Goal: Information Seeking & Learning: Get advice/opinions

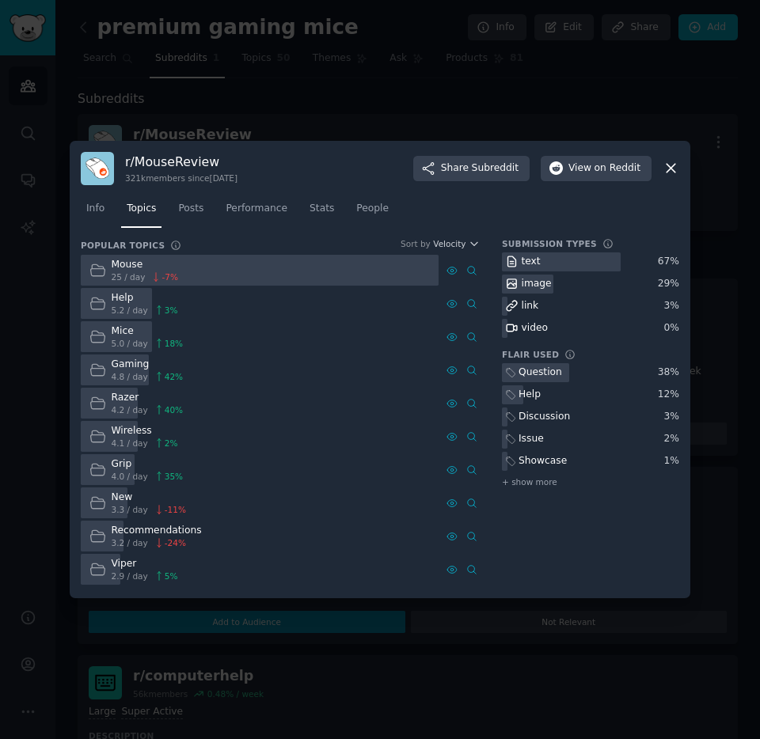
click at [188, 216] on link "Posts" at bounding box center [190, 212] width 36 height 32
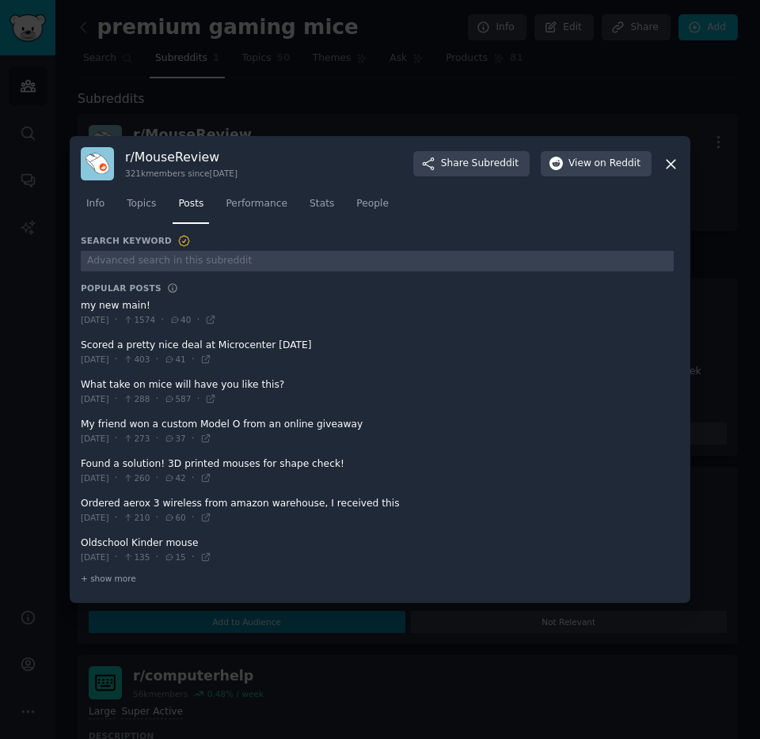
click at [240, 688] on div at bounding box center [380, 369] width 760 height 739
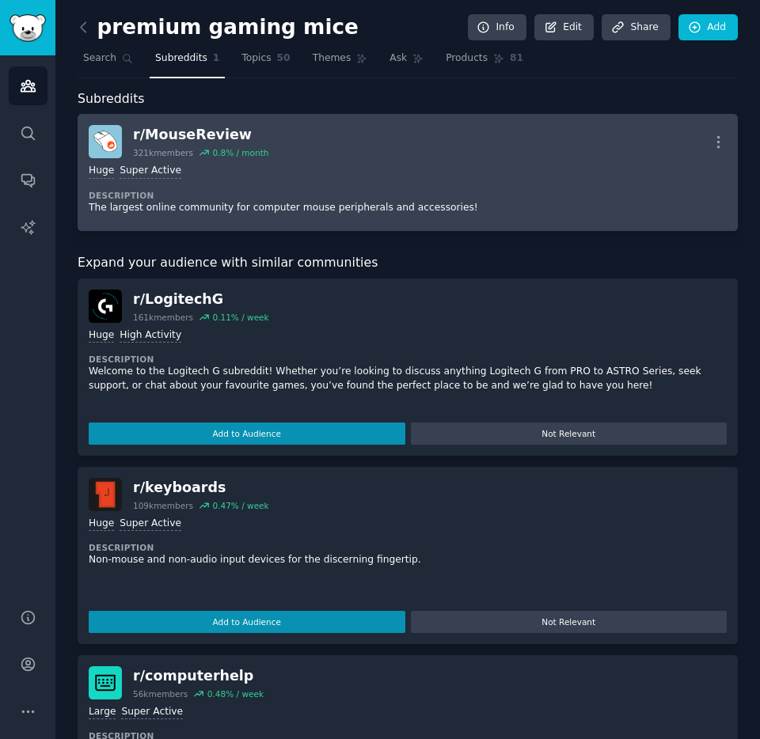
click at [301, 188] on div ">= 95th percentile for submissions / day Huge Super Active Description The larg…" at bounding box center [408, 189] width 638 height 62
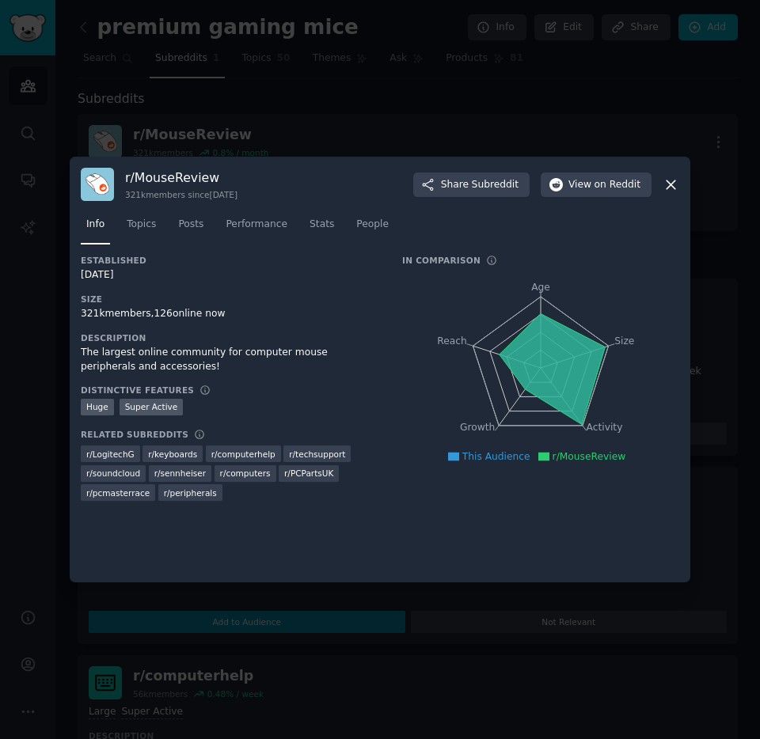
click at [672, 184] on icon at bounding box center [670, 184] width 17 height 17
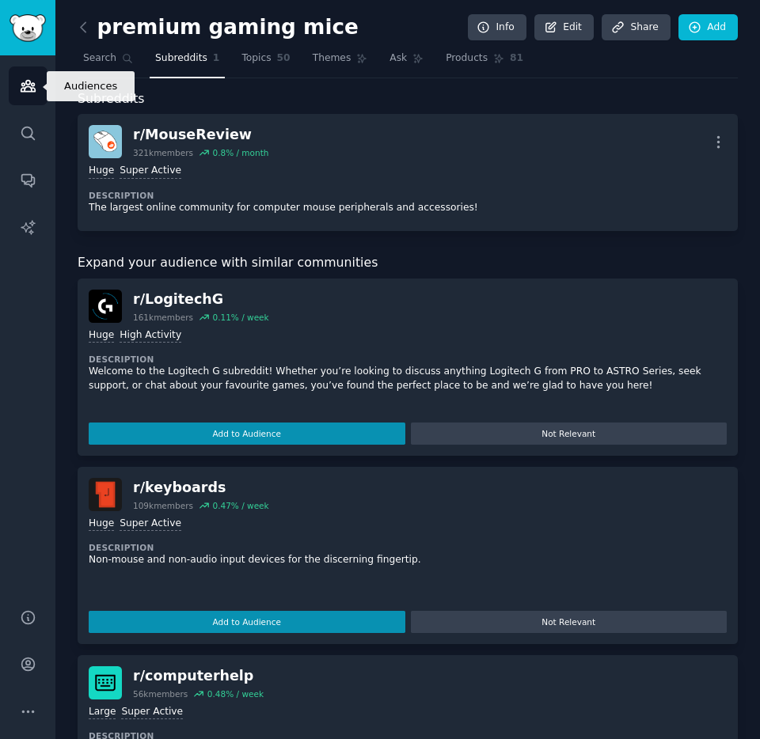
click at [17, 91] on link "Audiences" at bounding box center [28, 85] width 39 height 39
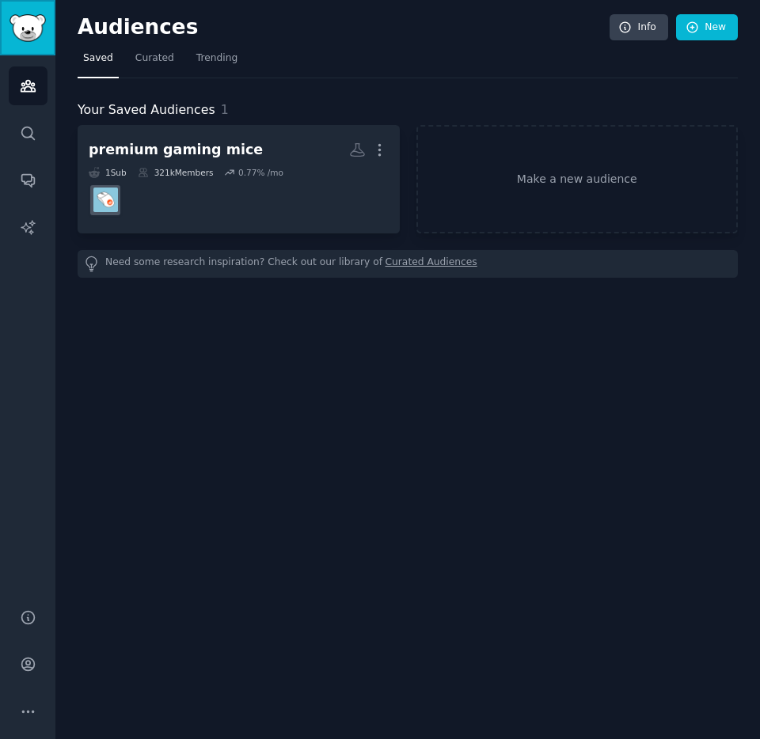
drag, startPoint x: 36, startPoint y: 40, endPoint x: 286, endPoint y: 59, distance: 250.8
click at [36, 40] on img "Sidebar" at bounding box center [27, 28] width 36 height 28
click at [25, 92] on icon "Sidebar" at bounding box center [28, 86] width 17 height 17
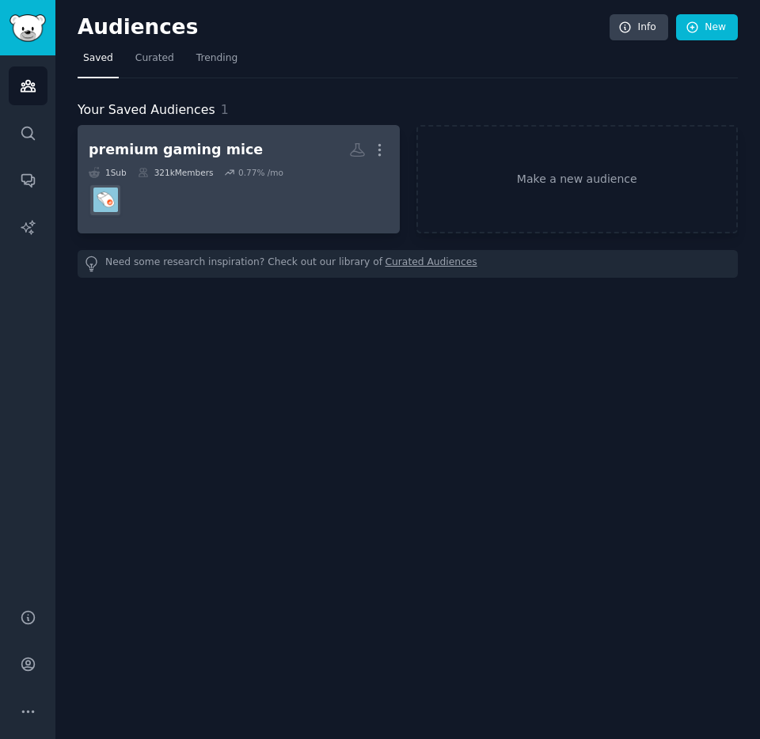
click at [188, 225] on link "premium gaming mice More 1 Sub 321k Members 0.77 % /mo" at bounding box center [239, 179] width 322 height 108
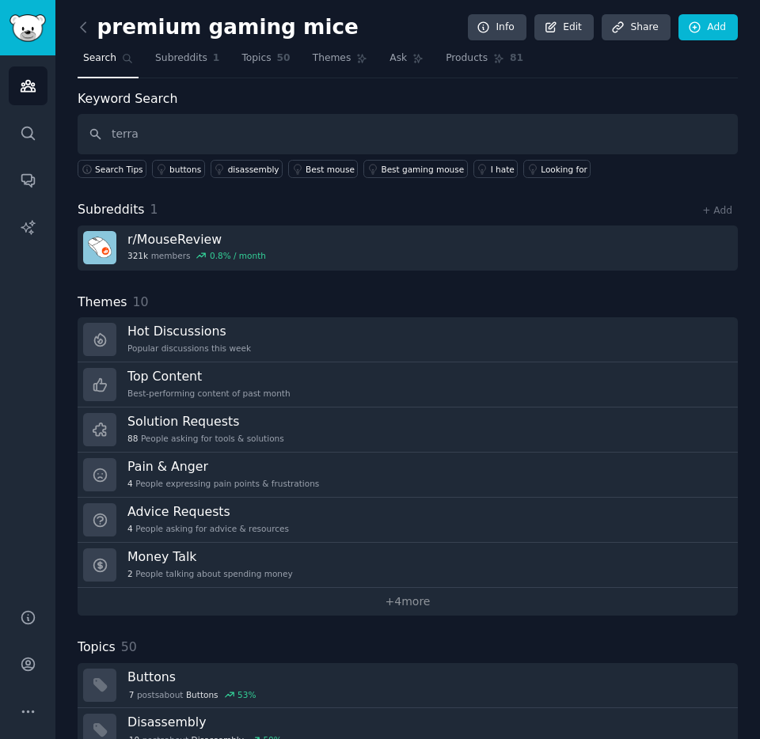
type input "terra"
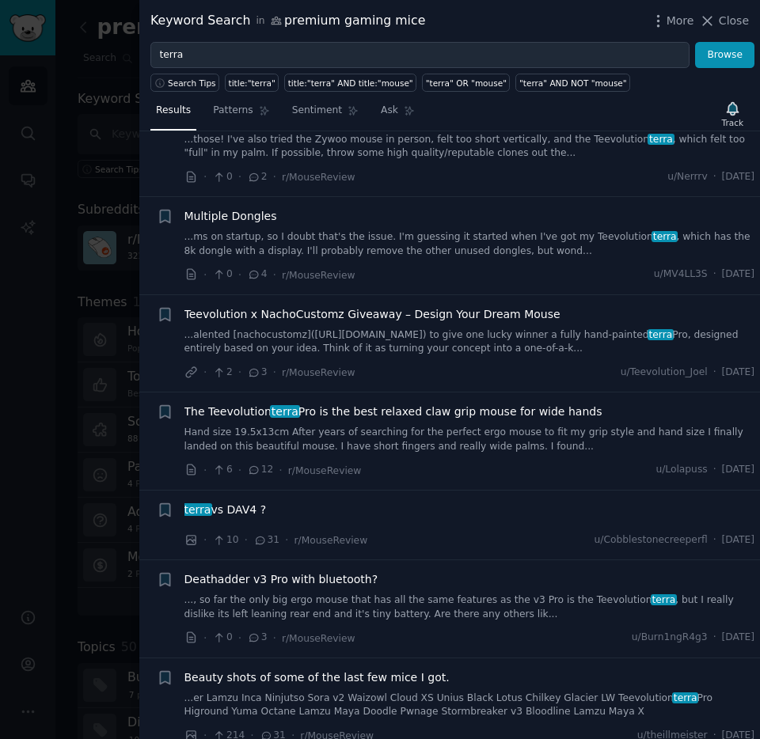
scroll to position [2548, 0]
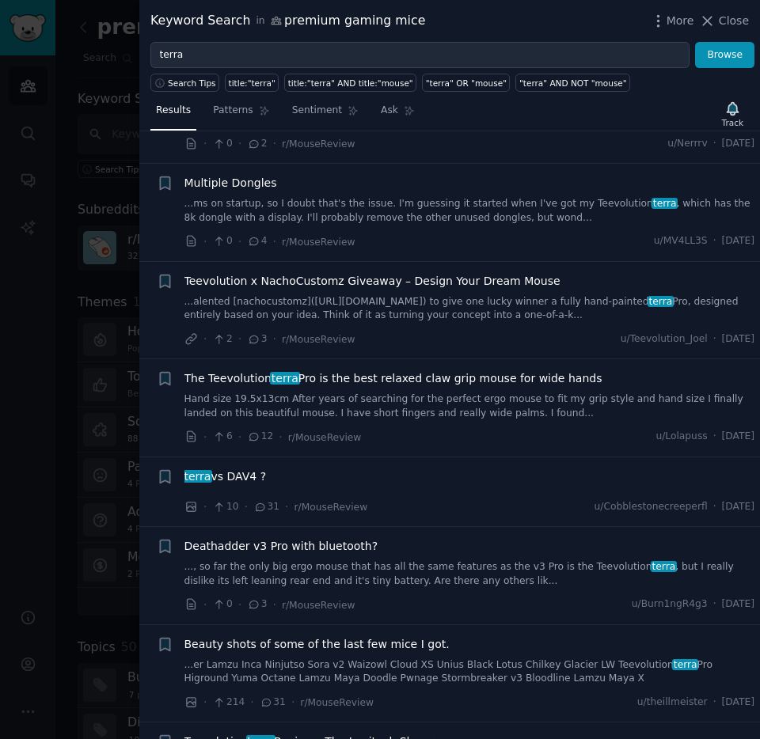
click at [381, 370] on span "The Teevolution terra Pro is the best relaxed claw grip mouse for wide hands" at bounding box center [393, 378] width 418 height 17
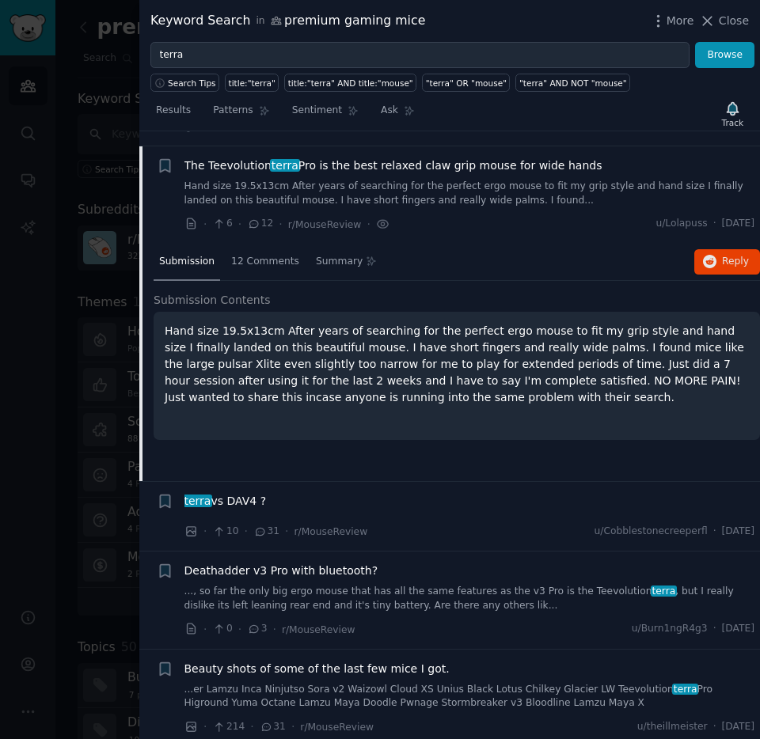
scroll to position [2762, 0]
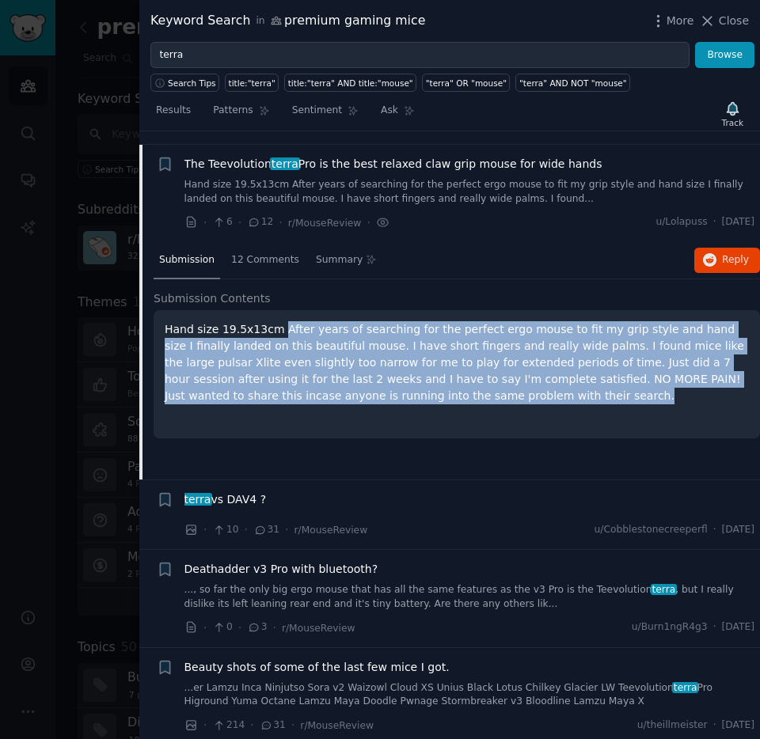
drag, startPoint x: 278, startPoint y: 315, endPoint x: 476, endPoint y: 381, distance: 209.2
click at [476, 381] on p "Hand size 19.5x13cm After years of searching for the perfect ergo mouse to fit …" at bounding box center [457, 362] width 584 height 83
copy p "After years of searching for the perfect ergo mouse to fit my grip style and ha…"
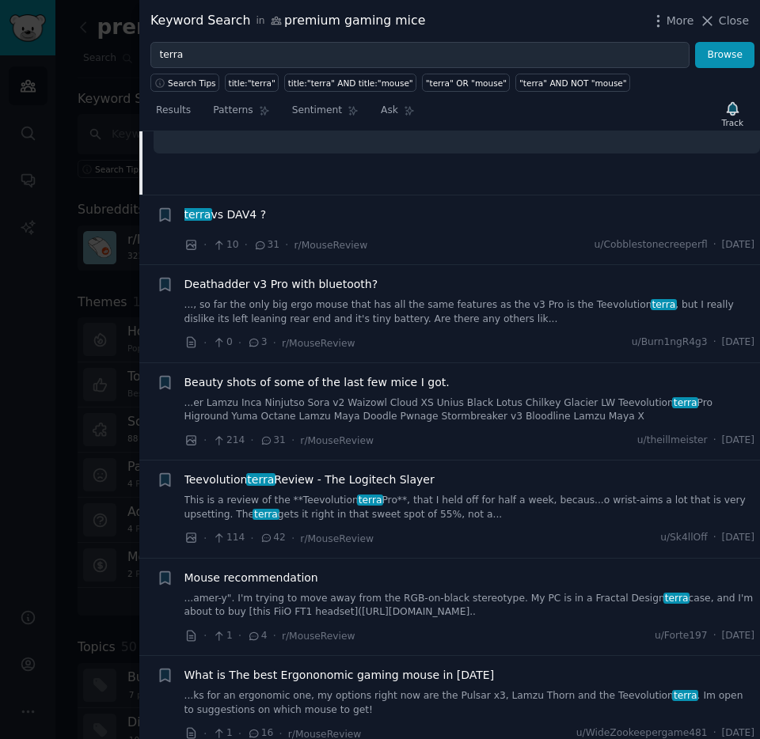
scroll to position [3155, 0]
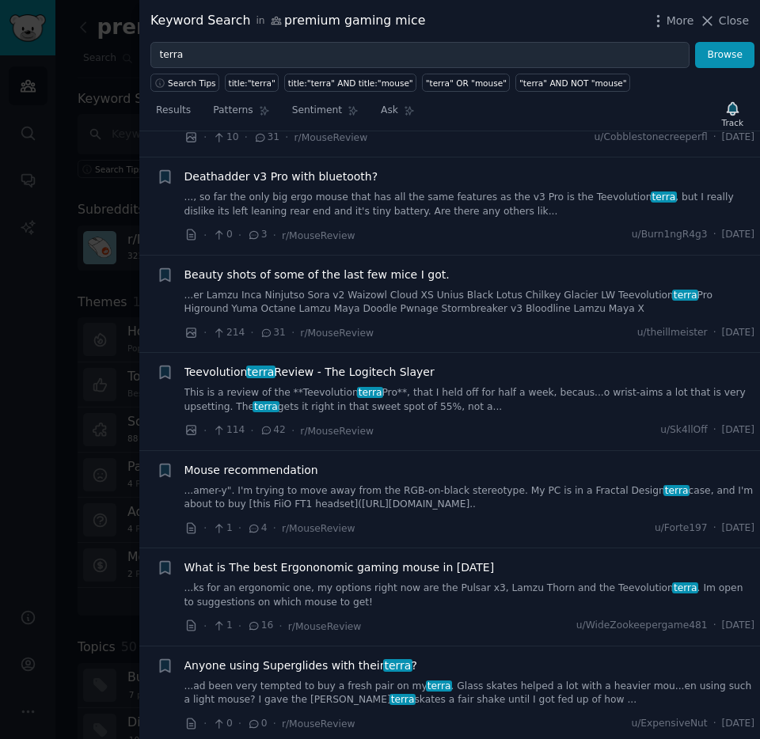
click at [360, 364] on span "Teevolution terra Review - The Logitech Slayer" at bounding box center [309, 372] width 250 height 17
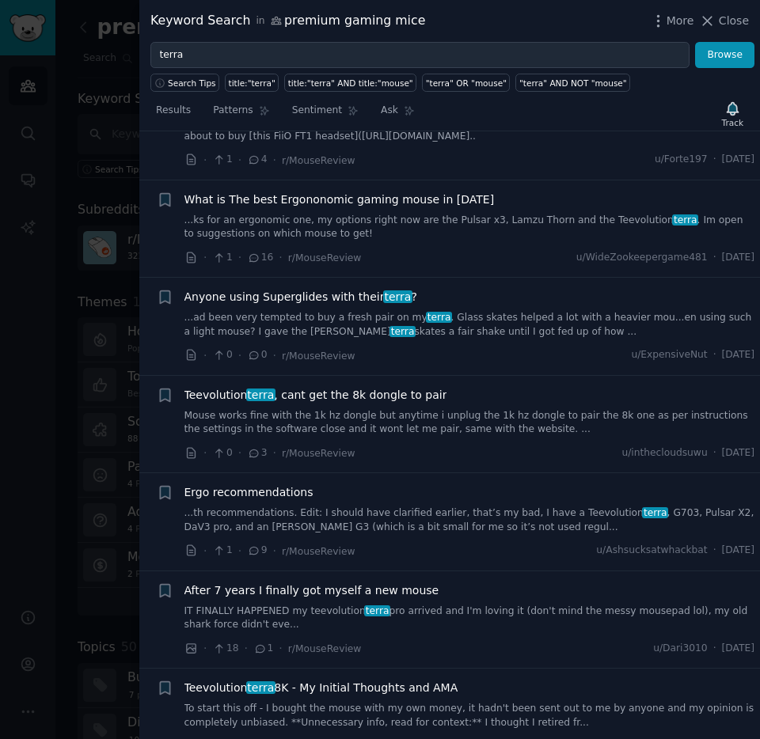
scroll to position [4946, 0]
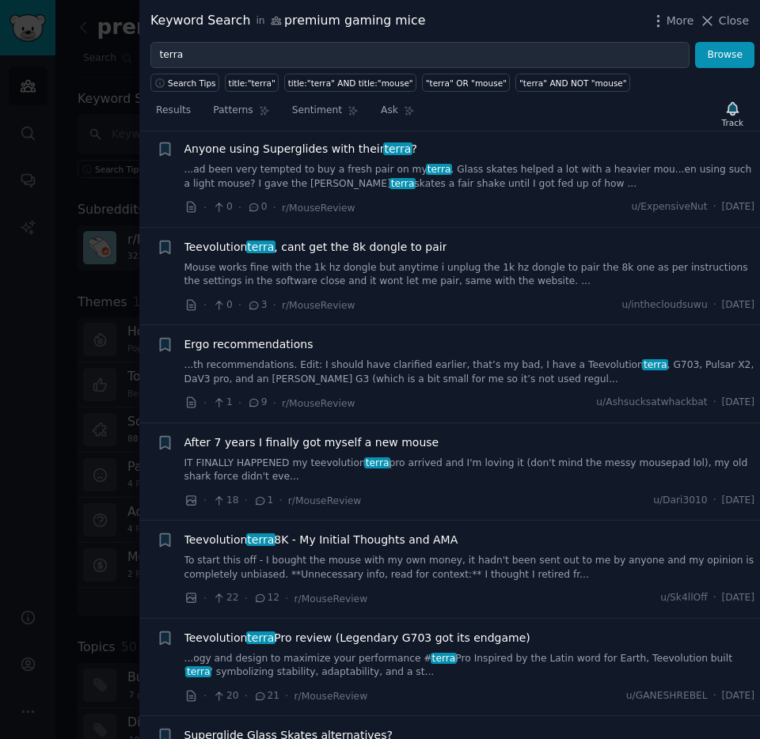
click at [388, 434] on span "After 7 years I finally got myself a new mouse" at bounding box center [311, 442] width 255 height 17
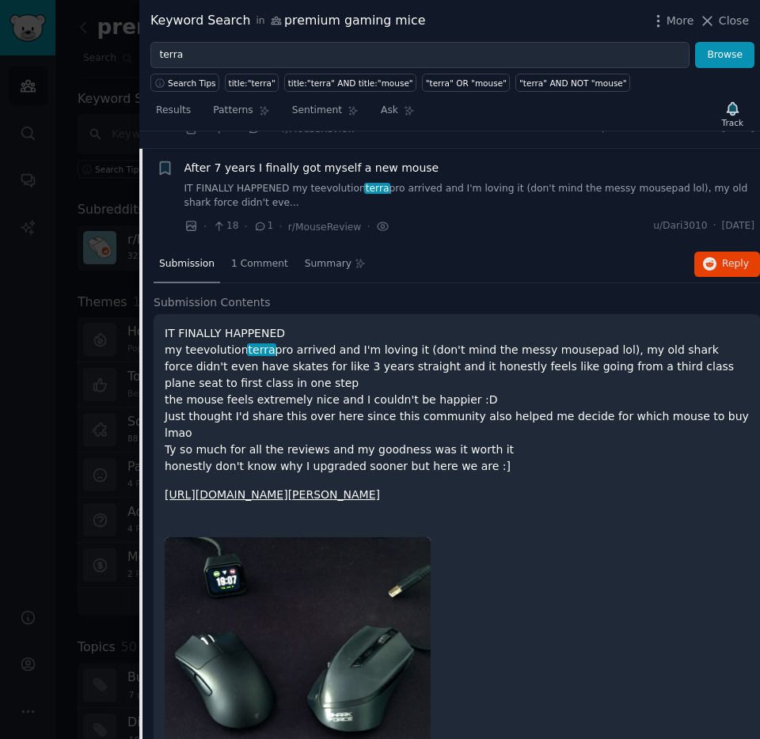
scroll to position [3712, 0]
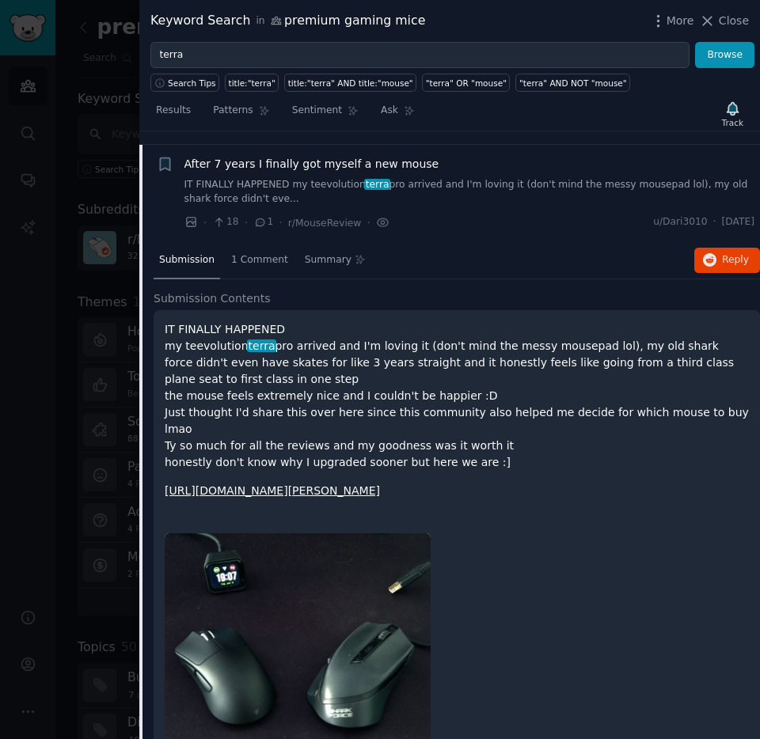
click at [298, 156] on span "After 7 years I finally got myself a new mouse" at bounding box center [311, 164] width 255 height 17
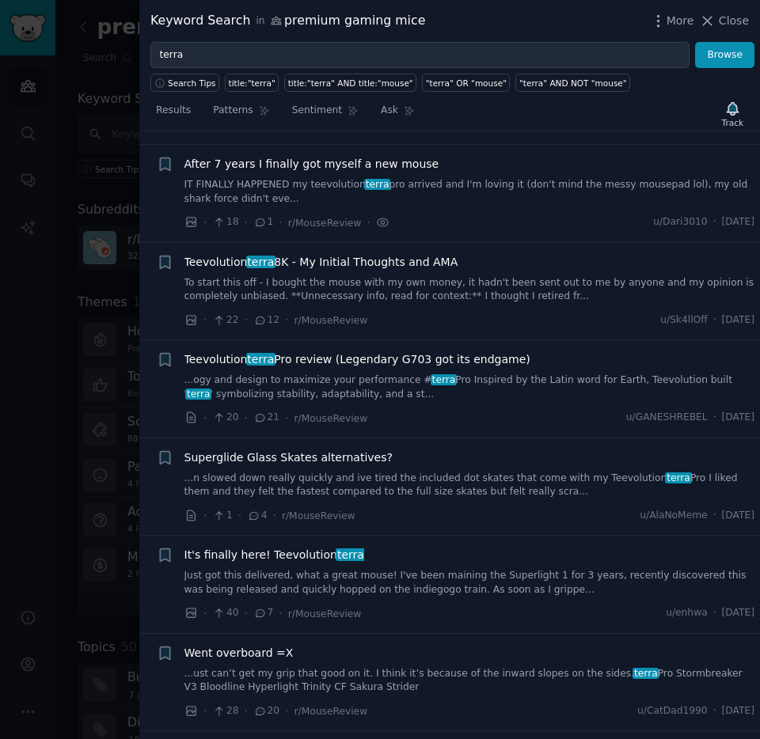
click at [378, 351] on span "Teevolution terra Pro review (Legendary G703 got its endgame)" at bounding box center [357, 359] width 346 height 17
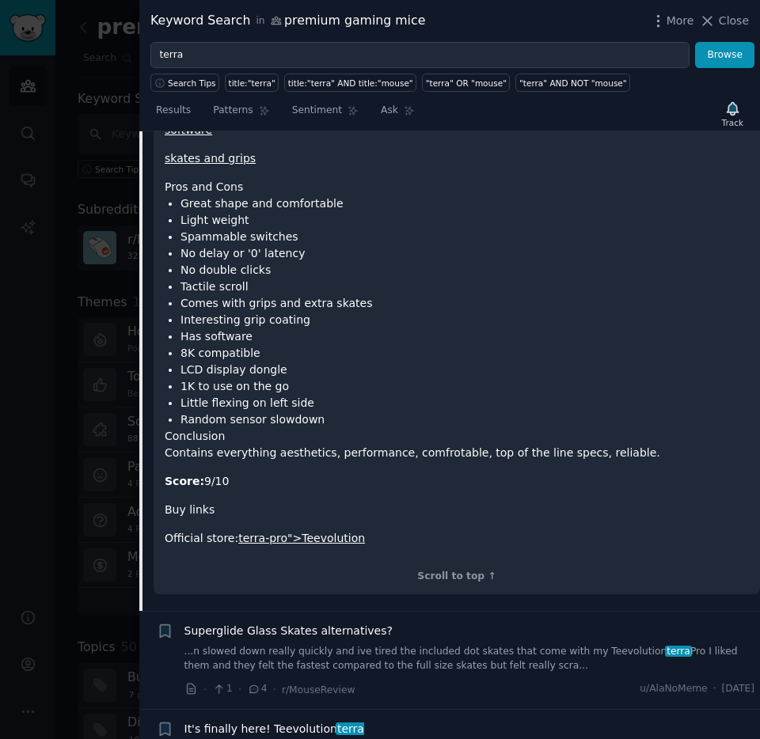
scroll to position [6755, 0]
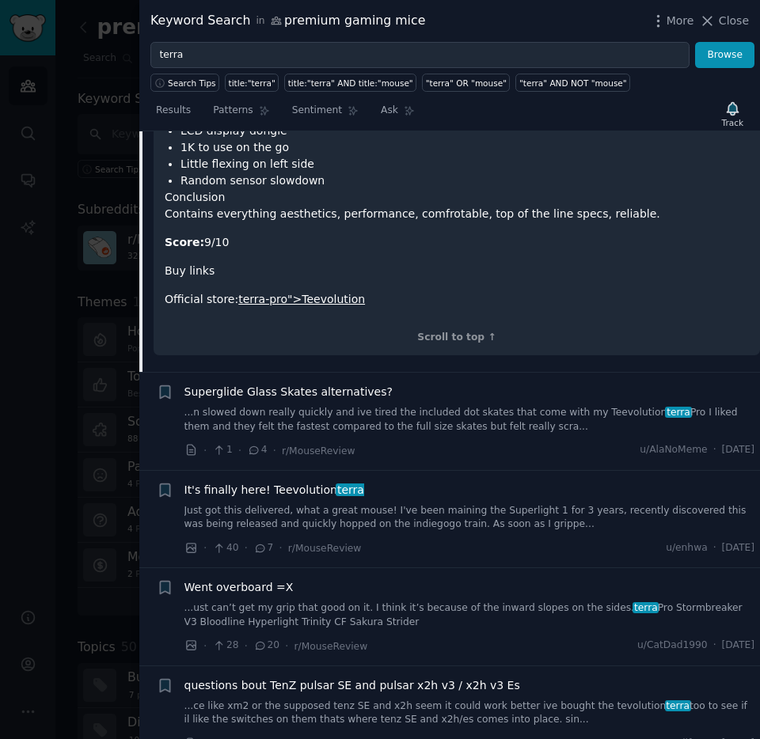
click at [422, 504] on link "Just got this delivered, what a great mouse! I've been maining the Superlight 1…" at bounding box center [469, 518] width 570 height 28
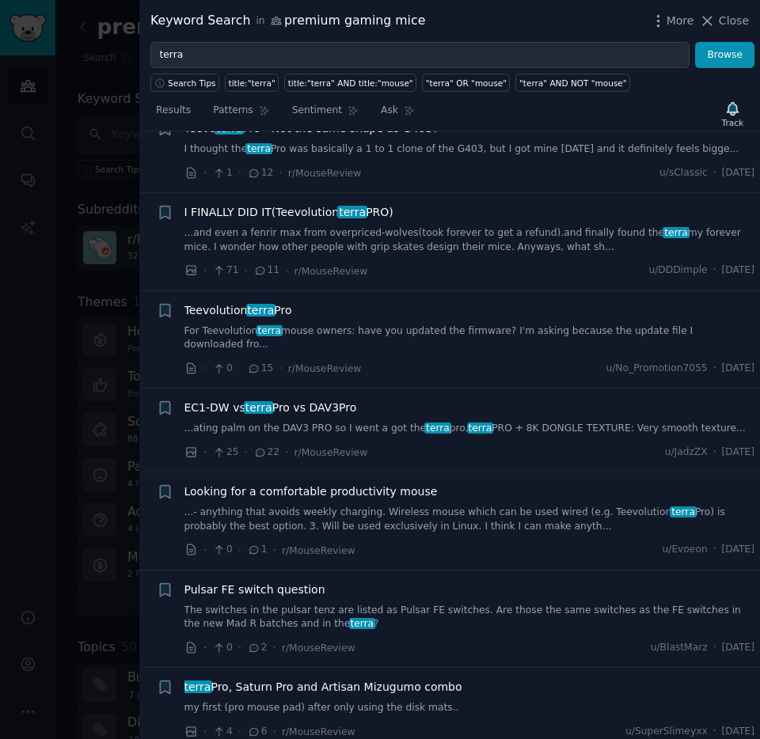
scroll to position [379, 0]
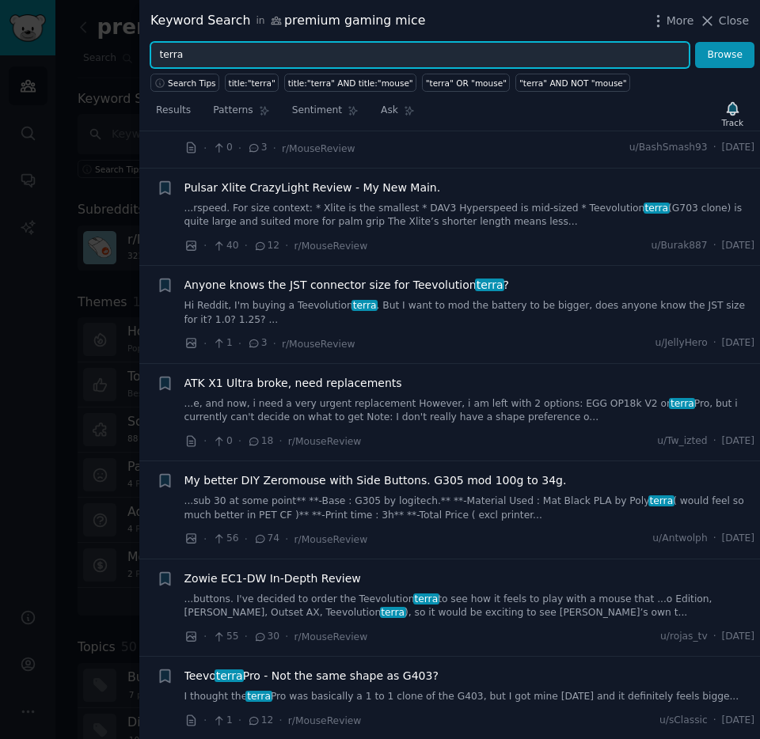
click at [239, 55] on input "terra" at bounding box center [419, 55] width 539 height 27
click at [695, 42] on button "Browse" at bounding box center [724, 55] width 59 height 27
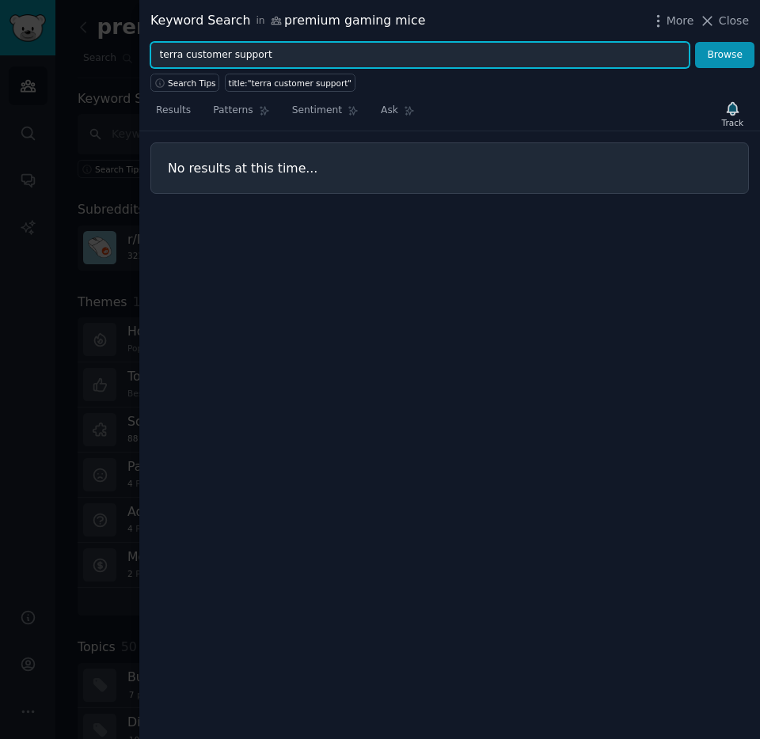
drag, startPoint x: 277, startPoint y: 44, endPoint x: 219, endPoint y: 58, distance: 59.5
click at [196, 51] on input "terra customer support" at bounding box center [419, 55] width 539 height 27
drag, startPoint x: 351, startPoint y: 57, endPoint x: 210, endPoint y: 50, distance: 141.0
click at [208, 46] on input "terra customer support" at bounding box center [419, 55] width 539 height 27
click at [225, 50] on input "terra customer support" at bounding box center [419, 55] width 539 height 27
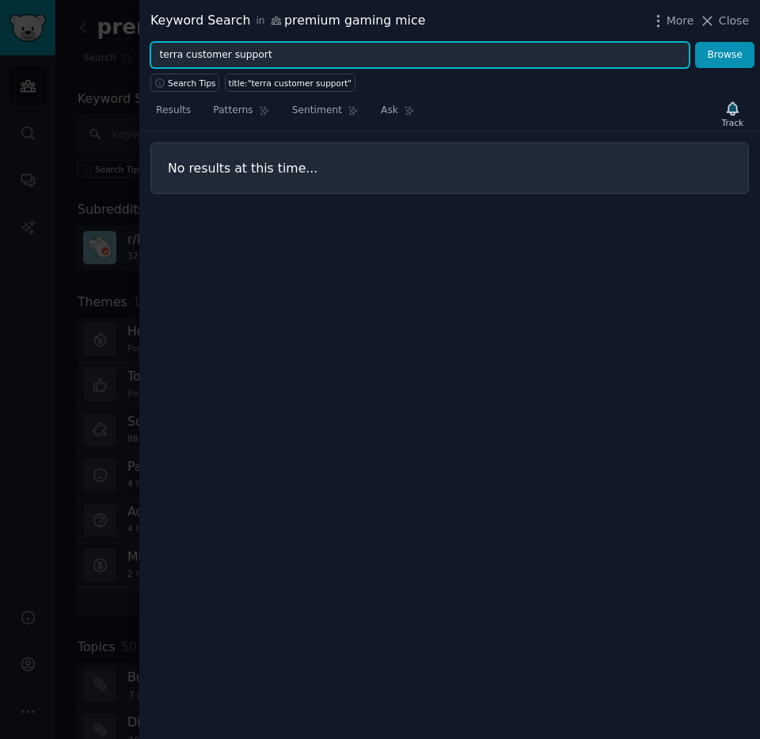
click at [230, 53] on input "terra customer support" at bounding box center [419, 55] width 539 height 27
click at [695, 42] on button "Browse" at bounding box center [724, 55] width 59 height 27
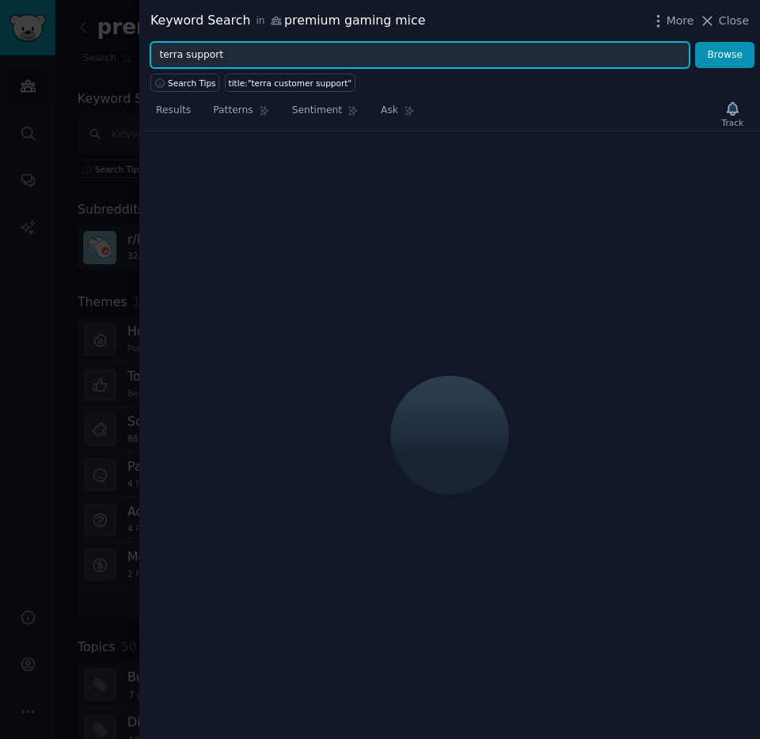
drag, startPoint x: 242, startPoint y: 57, endPoint x: 158, endPoint y: 59, distance: 83.9
click at [154, 58] on input "terra support" at bounding box center [419, 55] width 539 height 27
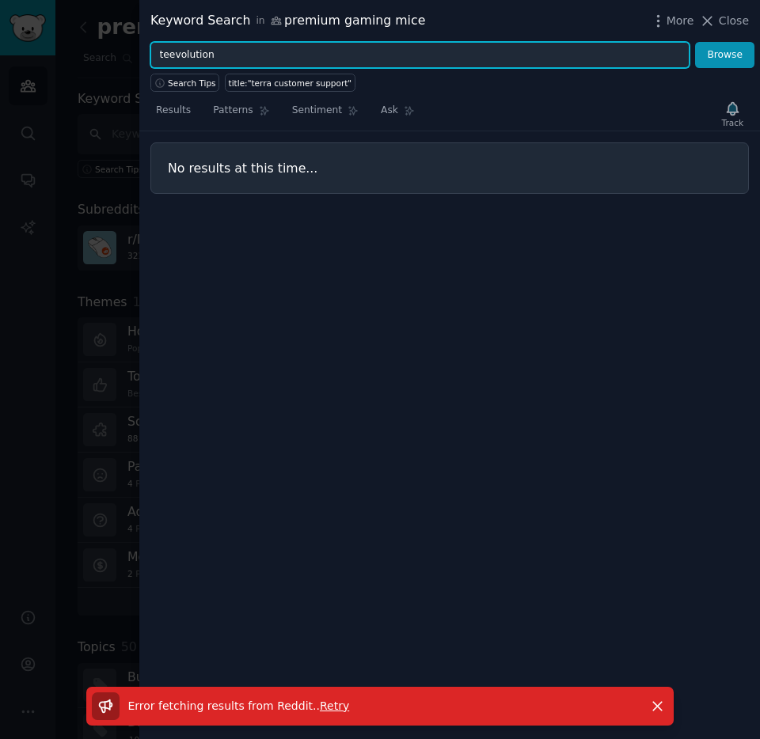
type input "teevolution"
click at [695, 42] on button "Browse" at bounding box center [724, 55] width 59 height 27
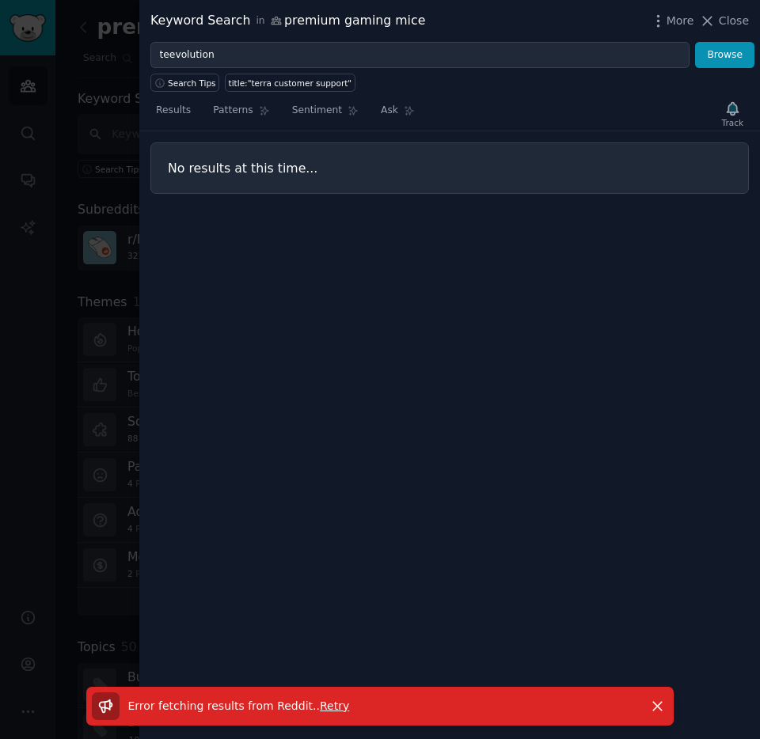
click at [335, 708] on span "Retry" at bounding box center [334, 705] width 29 height 13
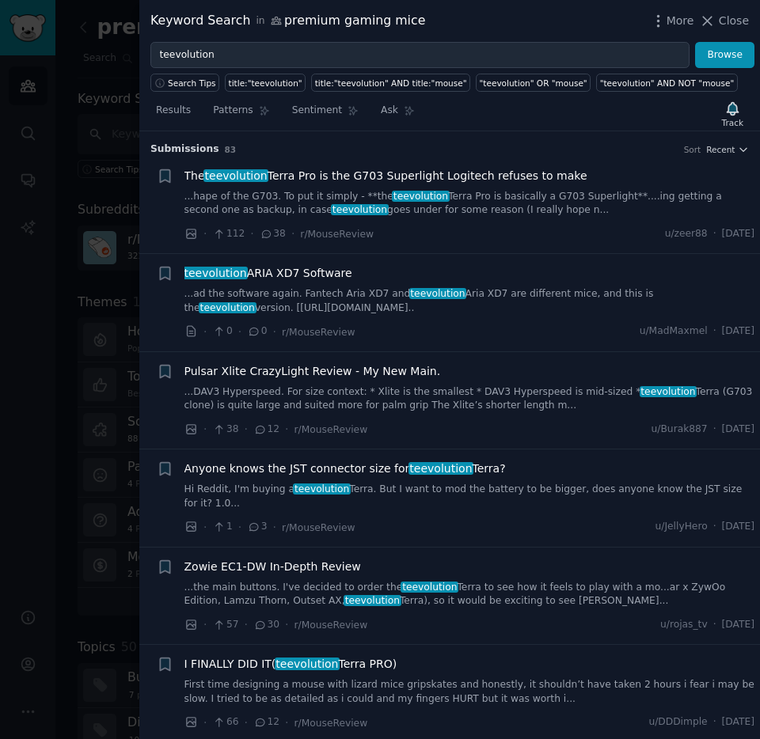
click at [499, 172] on span "The teevolution Terra Pro is the G703 Superlight Logitech refuses to make" at bounding box center [385, 176] width 403 height 17
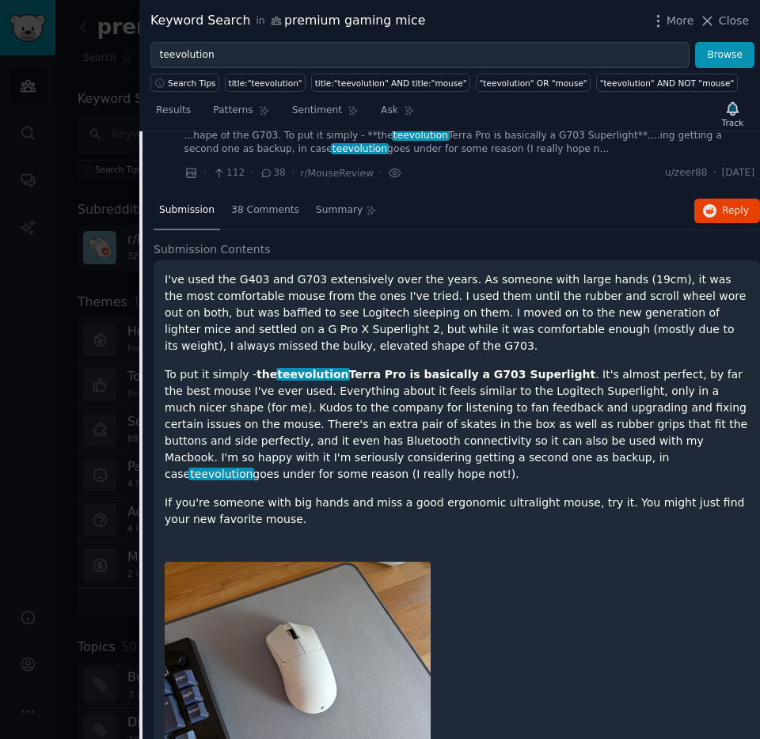
scroll to position [67, 0]
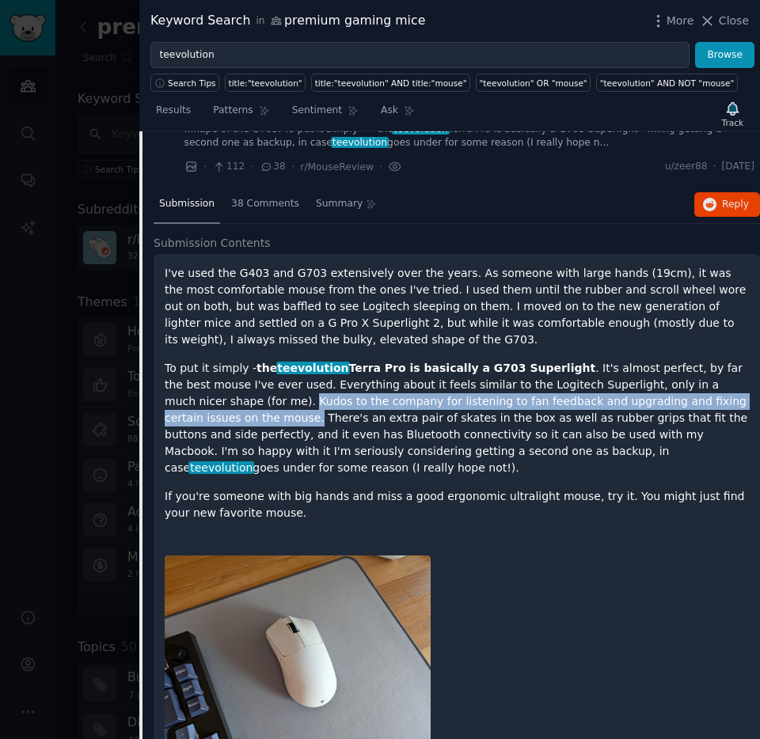
drag, startPoint x: 191, startPoint y: 403, endPoint x: 732, endPoint y: 400, distance: 541.2
click at [732, 400] on p "To put it simply - the teevolution Terra Pro is basically a G703 Superlight . I…" at bounding box center [457, 418] width 584 height 116
copy p "Kudos to the company for listening to fan feedback and upgrading and fixing cer…"
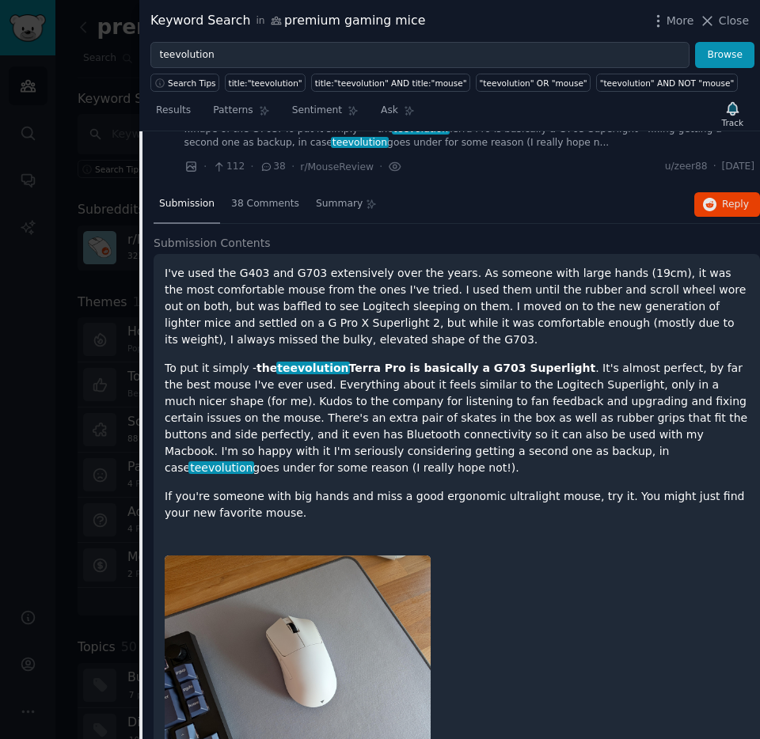
click at [387, 525] on div "I've used the G403 and G703 extensively over the years. As someone with large h…" at bounding box center [457, 404] width 584 height 279
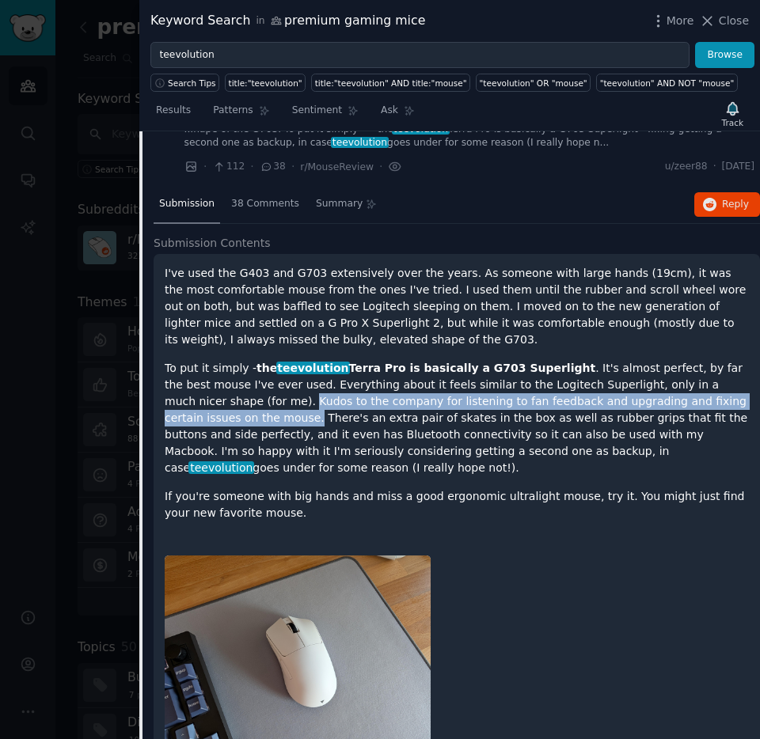
drag, startPoint x: 201, startPoint y: 401, endPoint x: 729, endPoint y: 399, distance: 527.8
click at [729, 399] on p "To put it simply - the teevolution Terra Pro is basically a G703 Superlight . I…" at bounding box center [457, 418] width 584 height 116
copy p "Kudos to the company for listening to fan feedback and upgrading and fixing cer…"
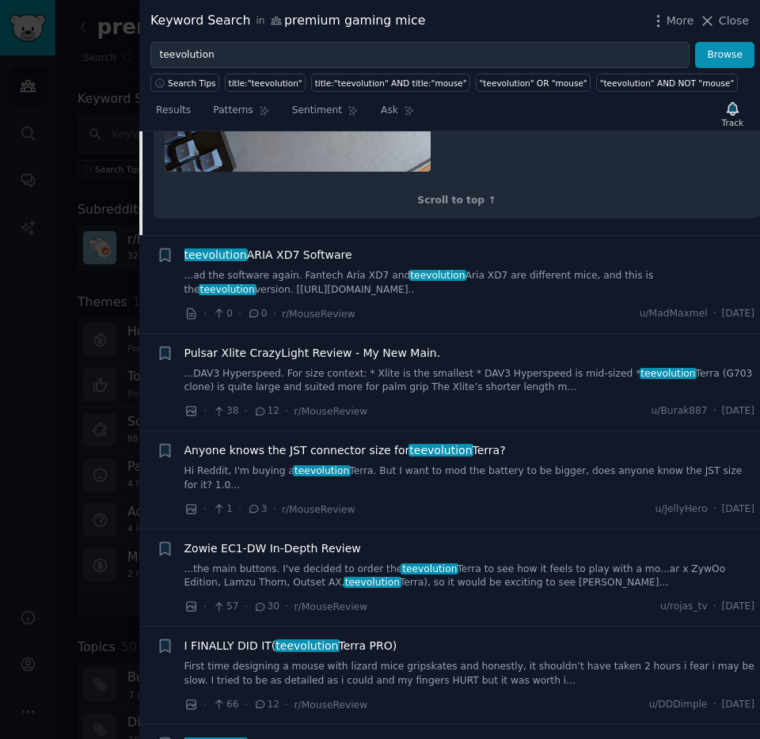
scroll to position [908, 0]
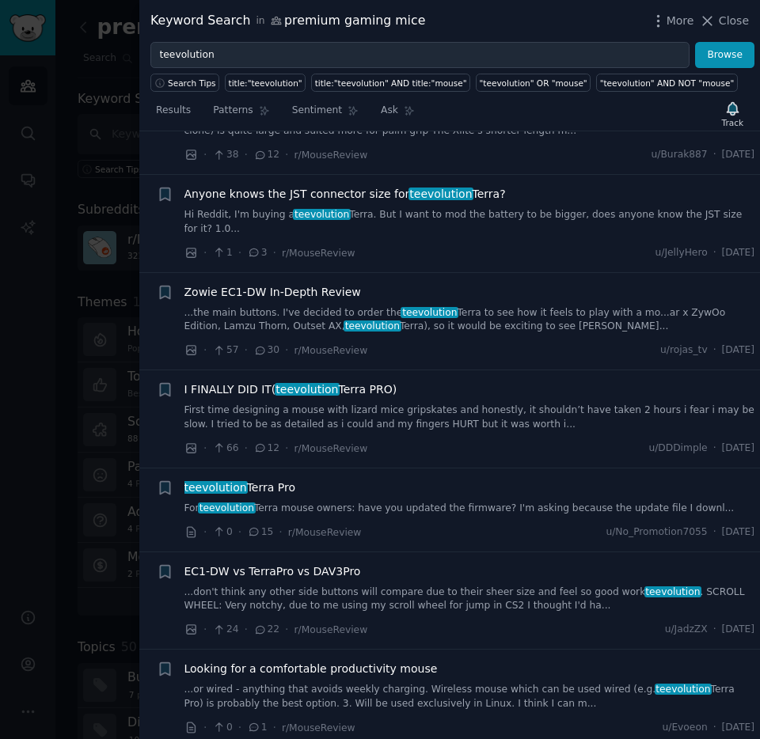
click at [419, 404] on link "First time designing a mouse with lizard mice gripskates and honestly, it shoul…" at bounding box center [469, 418] width 570 height 28
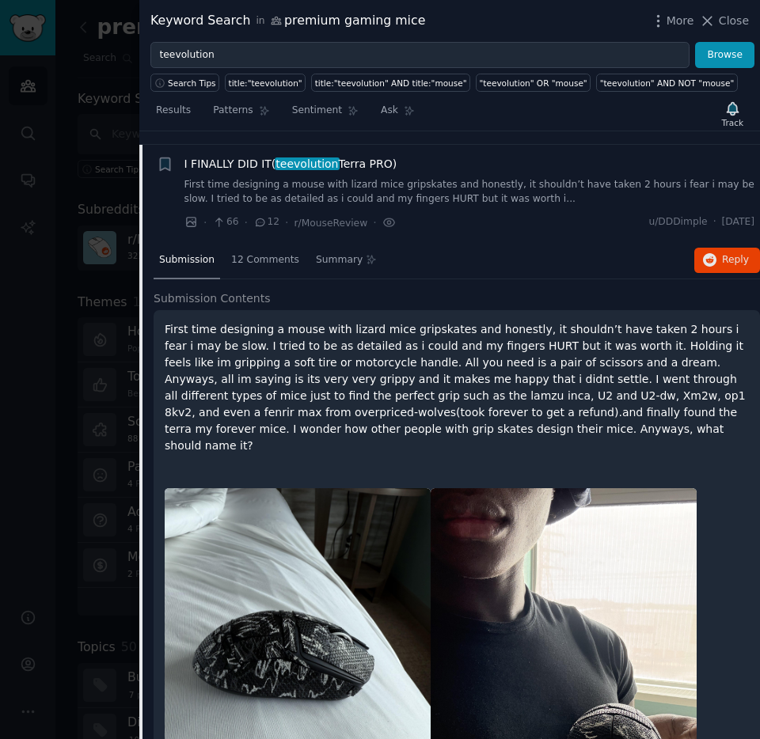
scroll to position [386, 0]
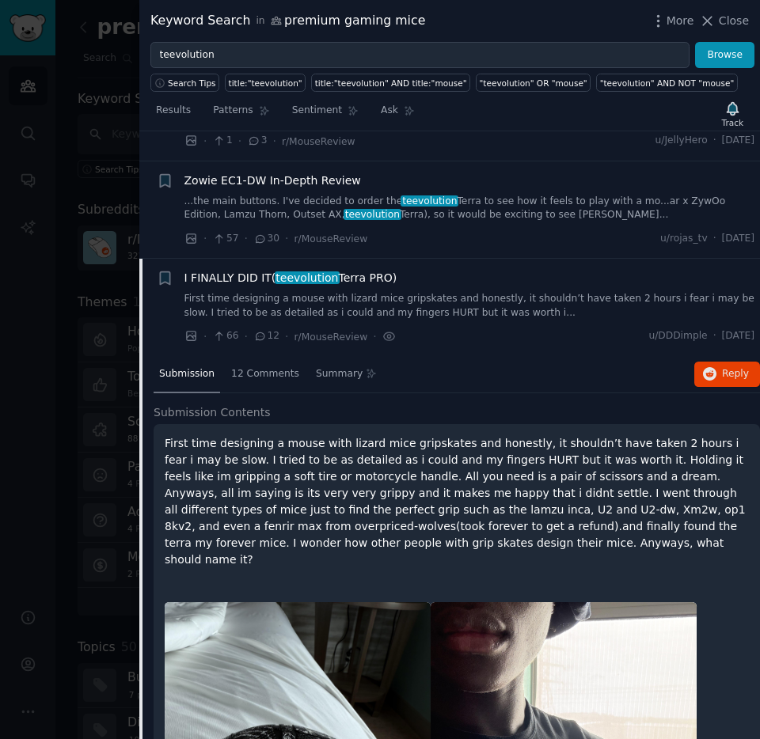
click at [385, 301] on link "First time designing a mouse with lizard mice gripskates and honestly, it shoul…" at bounding box center [469, 306] width 570 height 28
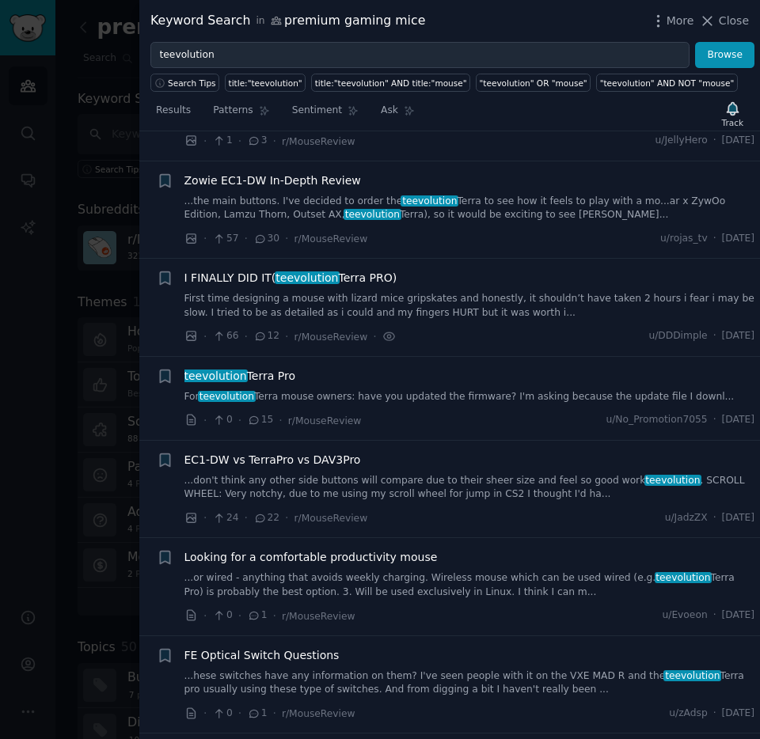
scroll to position [514, 0]
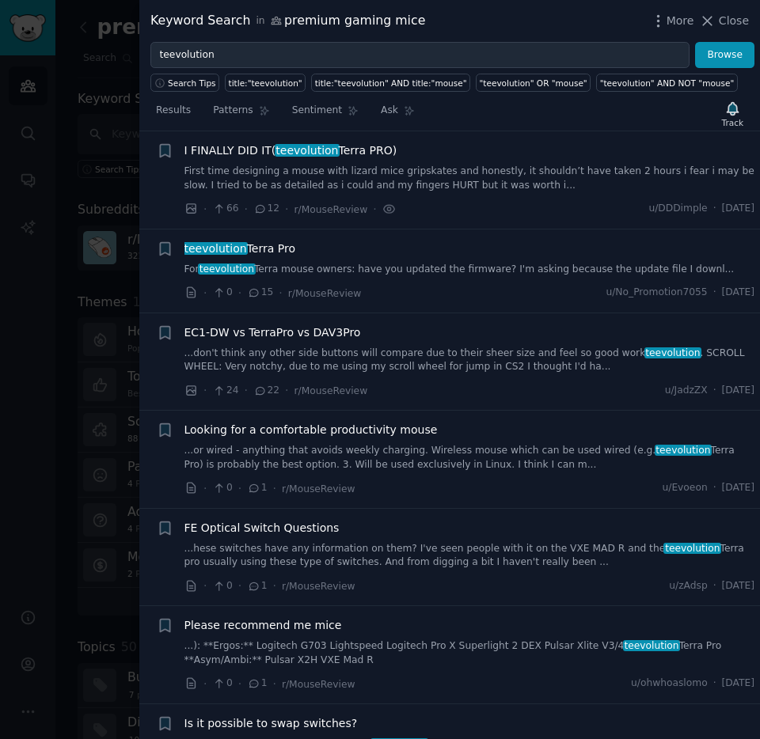
click at [423, 272] on link "For teevolution Terra mouse owners: have you updated the firmware? I'm asking b…" at bounding box center [469, 270] width 570 height 14
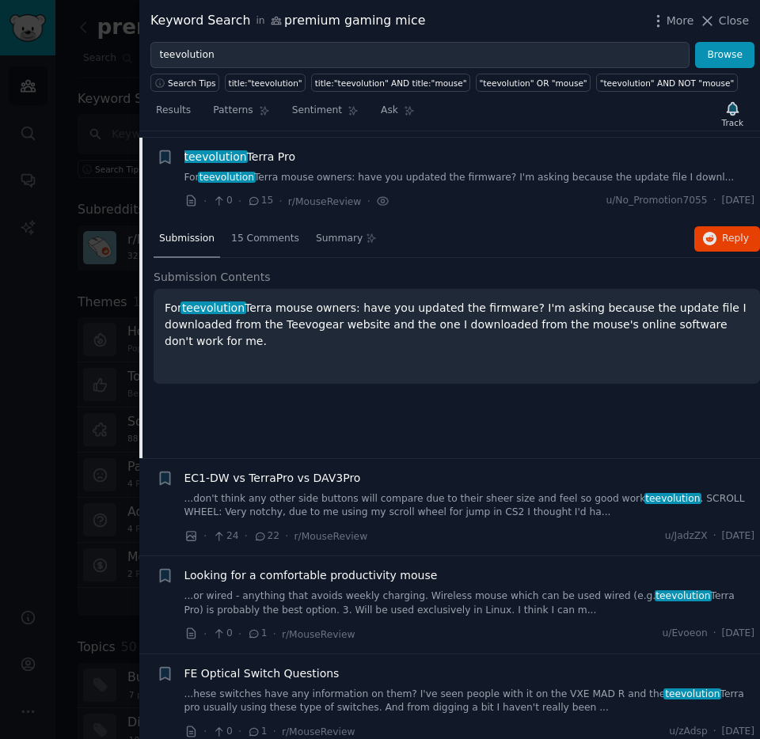
scroll to position [612, 0]
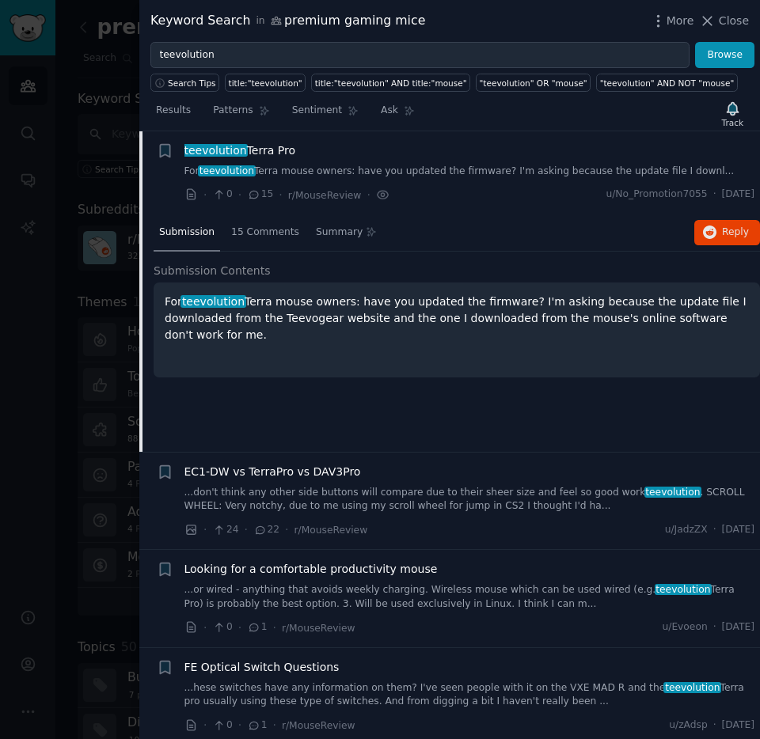
click at [409, 486] on link "...don't think any other side buttons will compare due to their sheer size and …" at bounding box center [469, 500] width 570 height 28
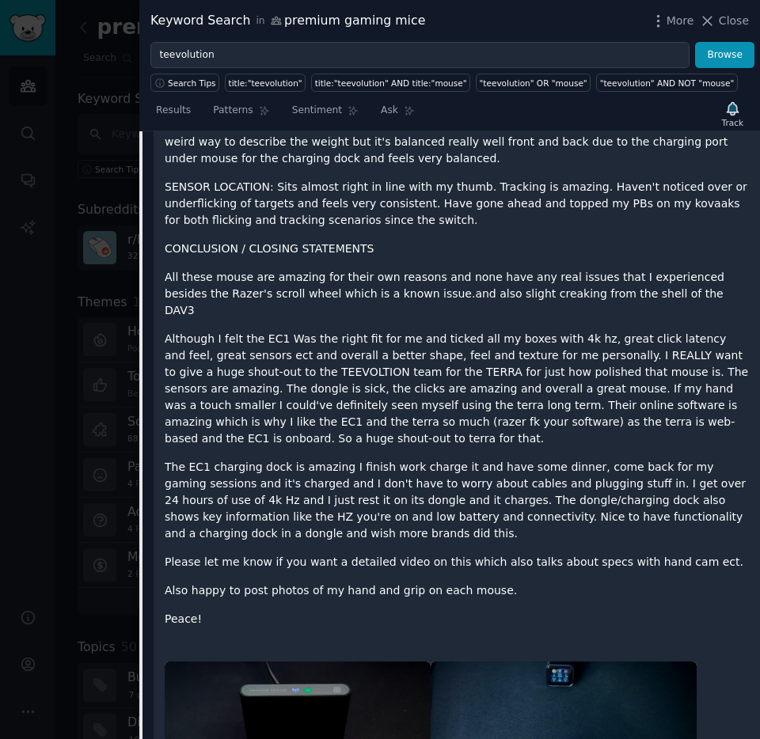
scroll to position [3036, 0]
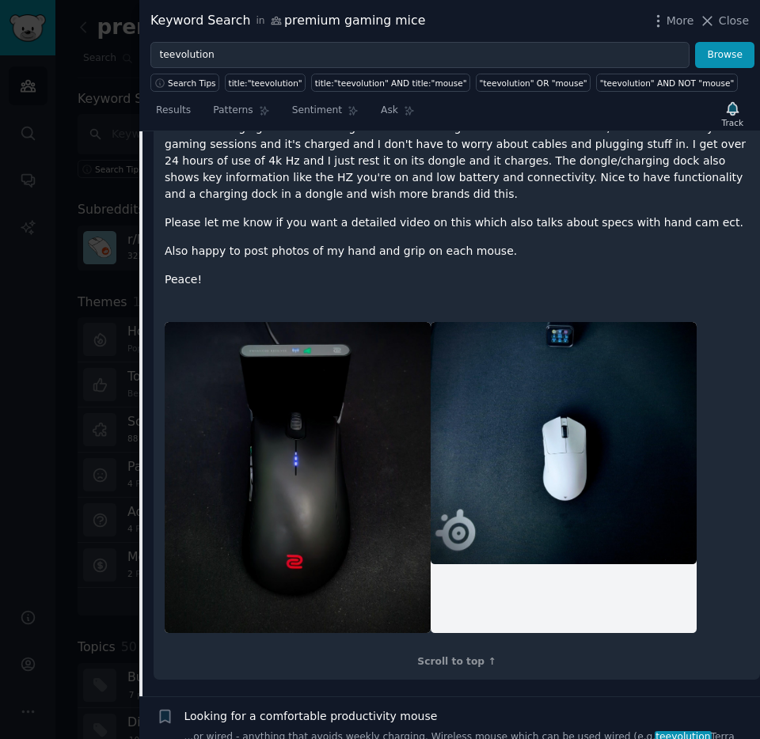
click at [476, 730] on link "...or wired - anything that avoids weekly charging. Wireless mouse which can be…" at bounding box center [469, 744] width 570 height 28
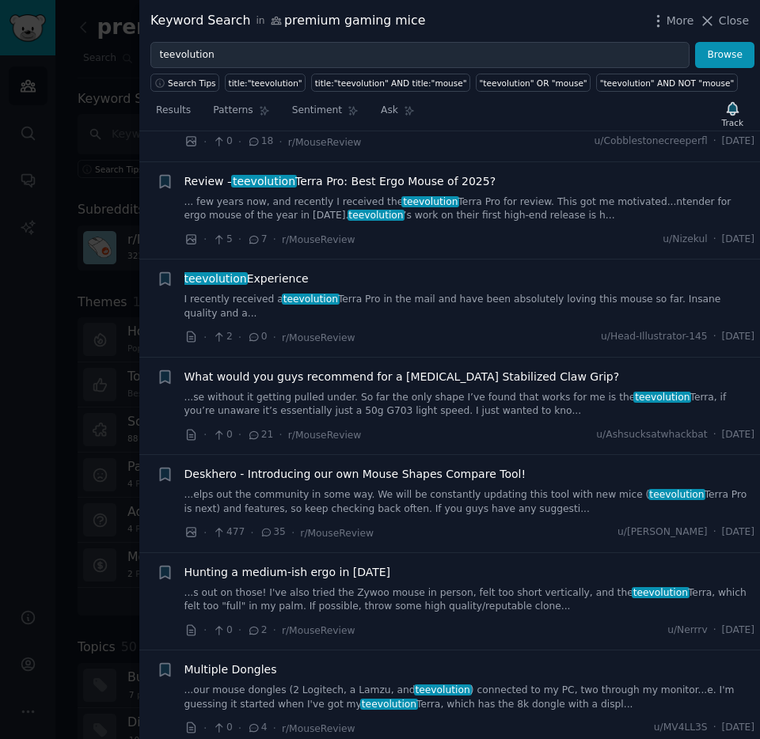
scroll to position [1724, 0]
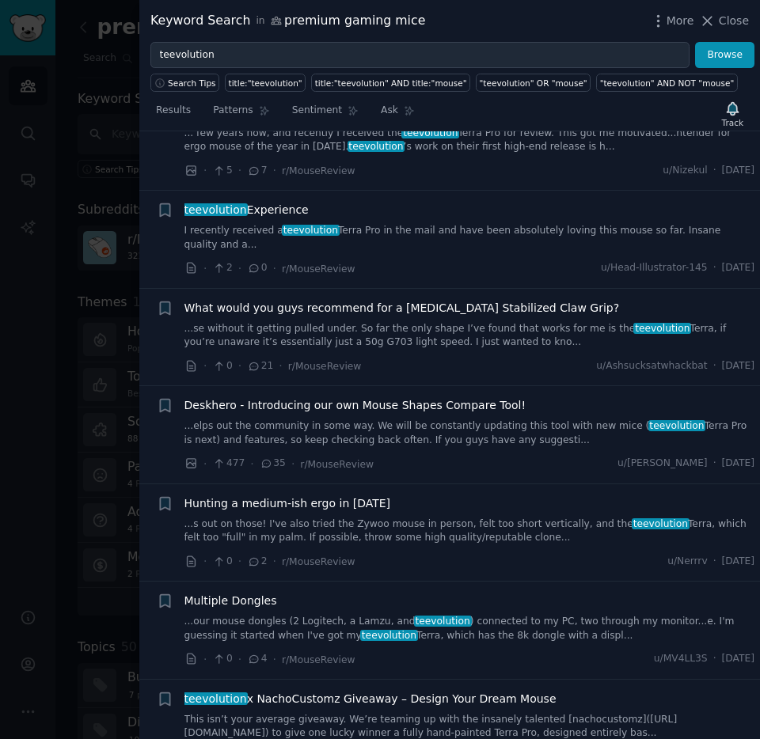
click at [457, 224] on link "I recently received a teevolution Terra Pro in the mail and have been absolutel…" at bounding box center [469, 238] width 570 height 28
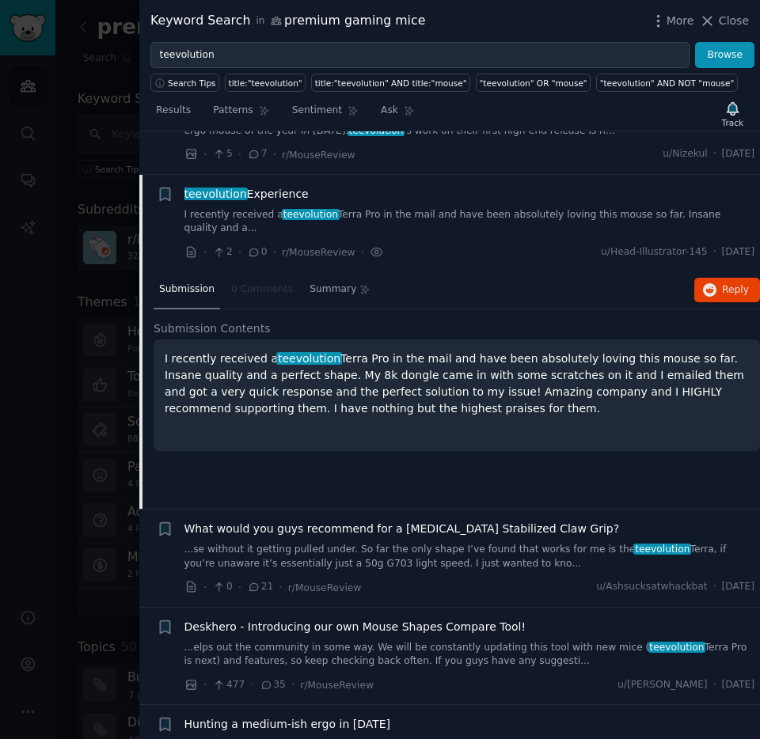
scroll to position [1282, 0]
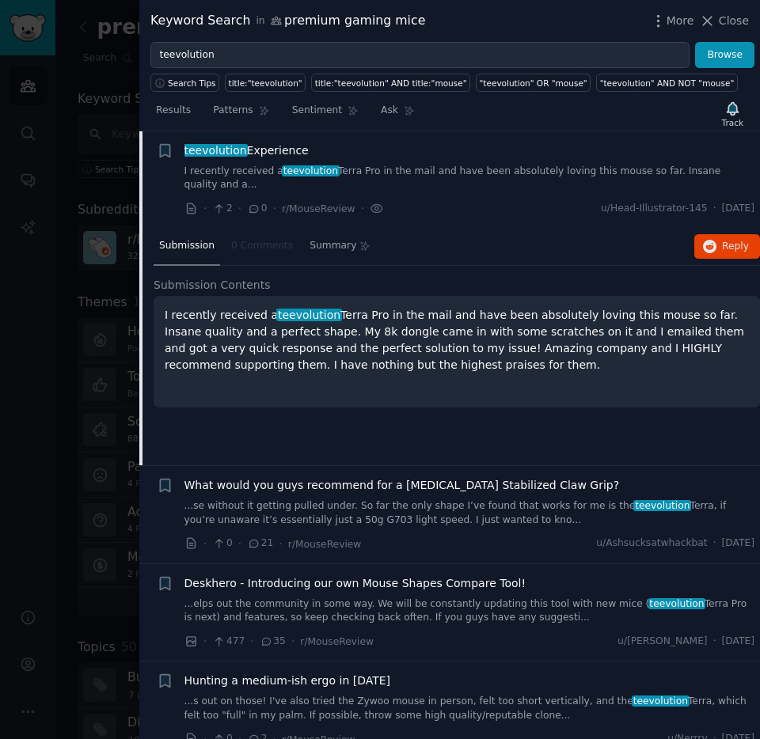
drag, startPoint x: 312, startPoint y: 332, endPoint x: 520, endPoint y: 377, distance: 212.9
click at [442, 364] on p "I recently received a teevolution Terra Pro in the mail and have been absolutel…" at bounding box center [457, 340] width 584 height 66
copy p "My 8k dongle came in with some scratches on it and I emailed them and got a ver…"
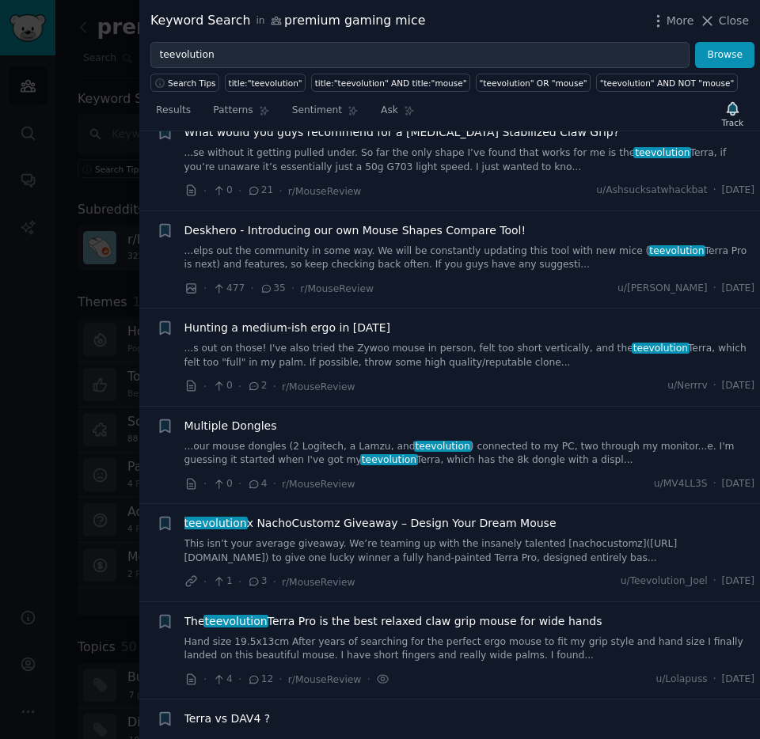
scroll to position [1746, 0]
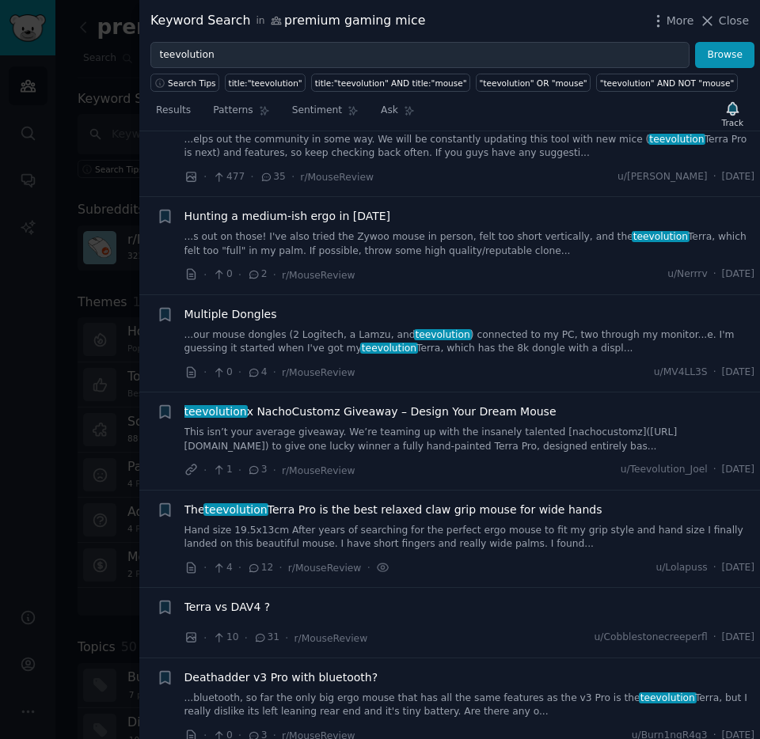
click at [387, 315] on div "Multiple Dongles" at bounding box center [469, 314] width 570 height 17
click at [241, 326] on div "Multiple Dongles ...our mouse dongles (2 Logitech, a Lamzu, and teevolution ) c…" at bounding box center [469, 331] width 570 height 50
click at [288, 307] on div "Multiple Dongles" at bounding box center [469, 314] width 570 height 17
click at [268, 319] on span "Multiple Dongles" at bounding box center [230, 314] width 93 height 17
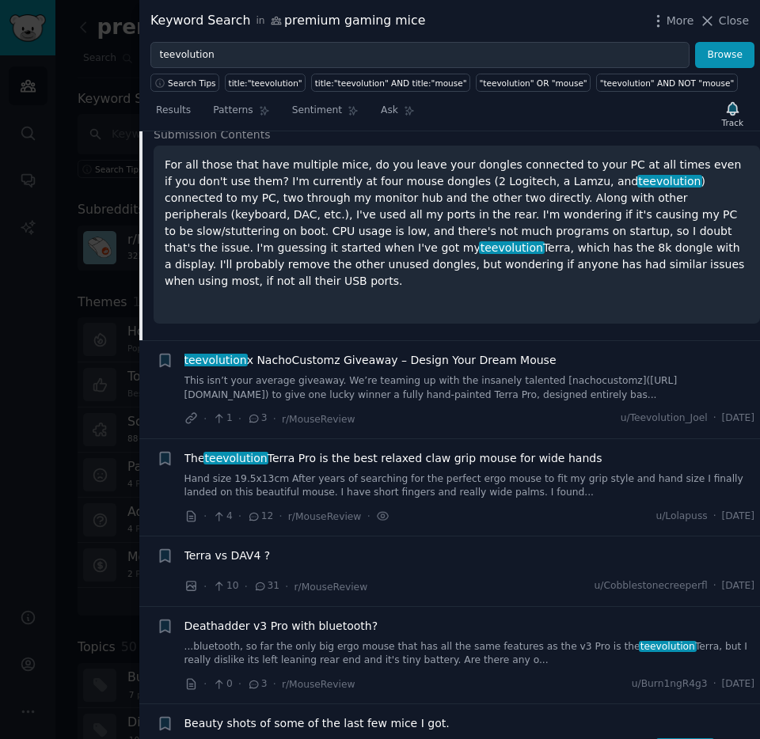
scroll to position [1889, 0]
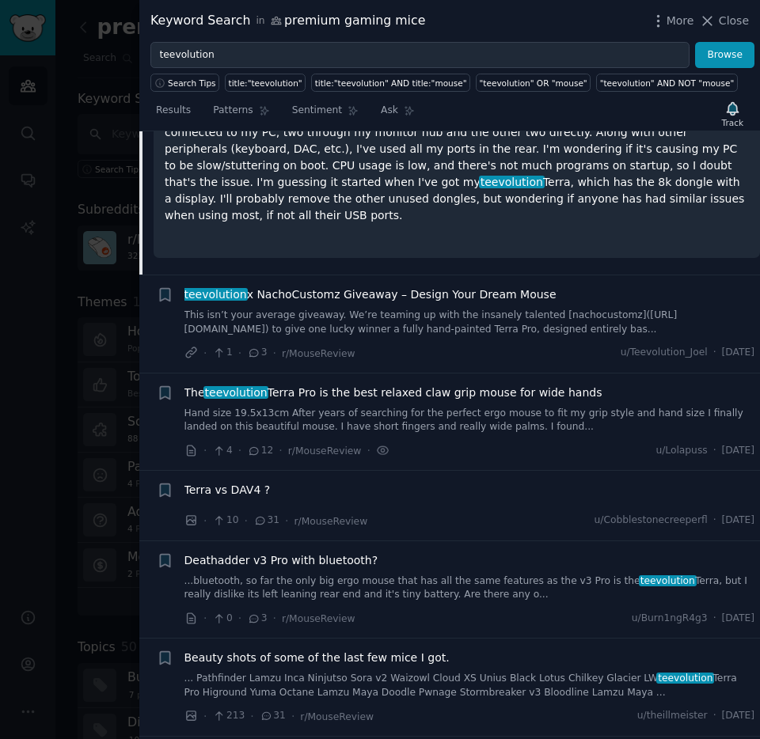
click at [259, 386] on span "teevolution" at bounding box center [236, 392] width 66 height 13
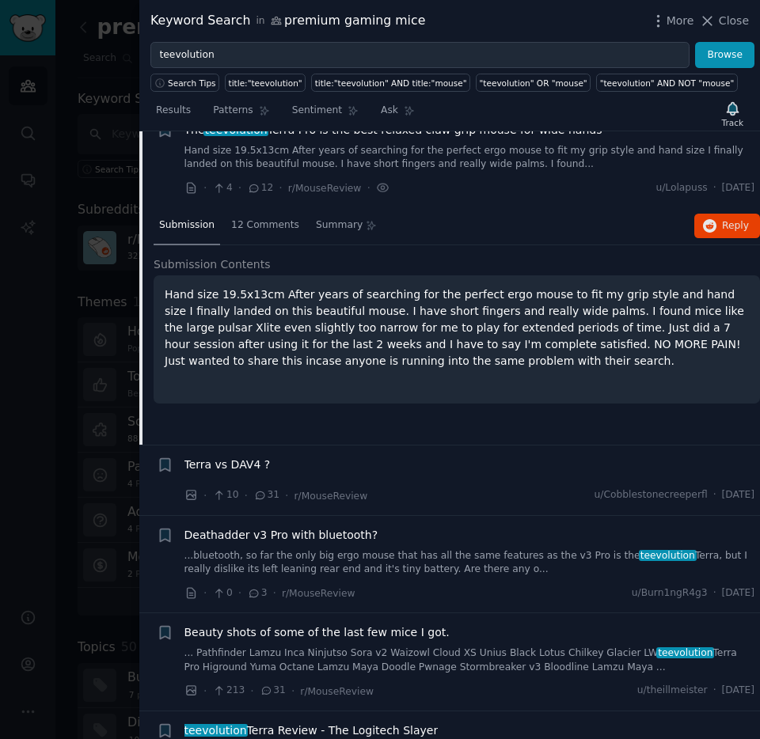
scroll to position [1868, 0]
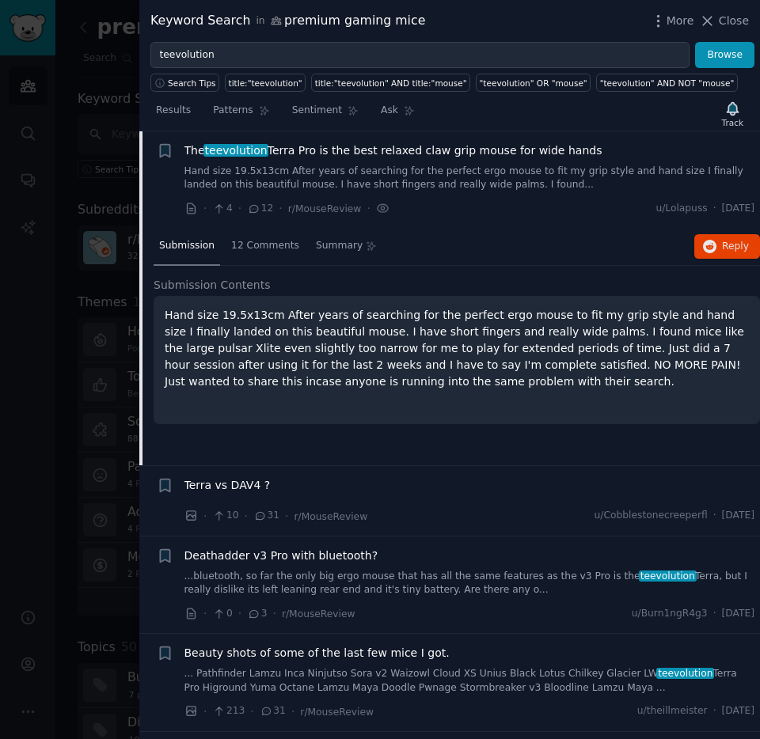
click at [259, 478] on span "Terra vs DAV4 ?" at bounding box center [227, 485] width 86 height 17
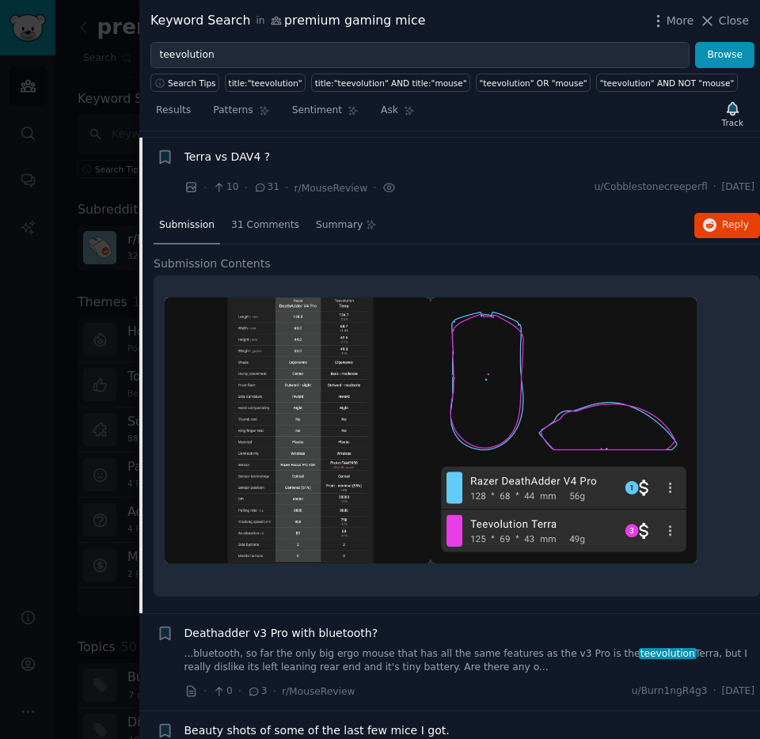
scroll to position [1965, 0]
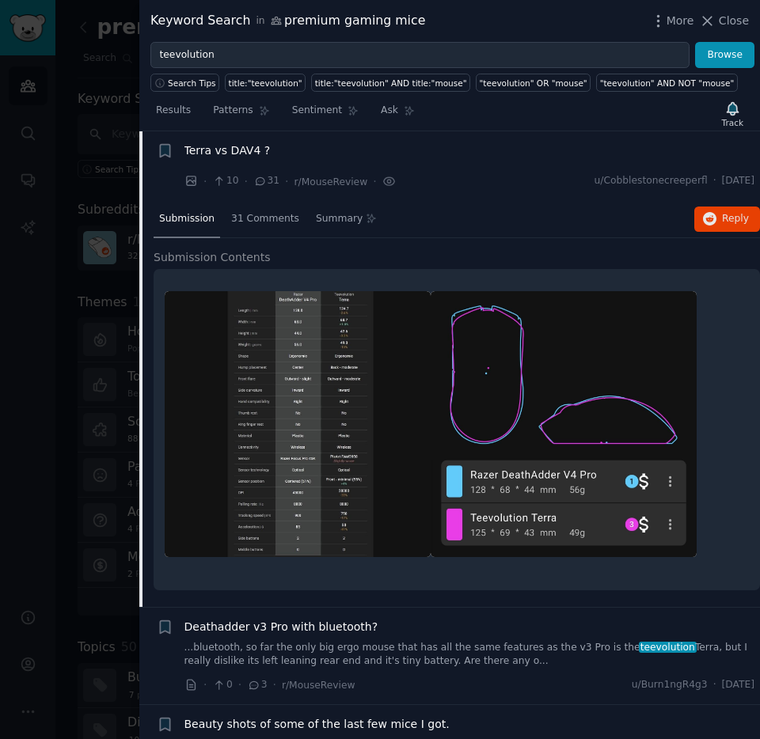
click at [308, 619] on div "Deathadder v3 Pro with bluetooth? ...bluetooth, so far the only big ergo mouse …" at bounding box center [469, 644] width 570 height 50
click at [315, 619] on span "Deathadder v3 Pro with bluetooth?" at bounding box center [281, 627] width 194 height 17
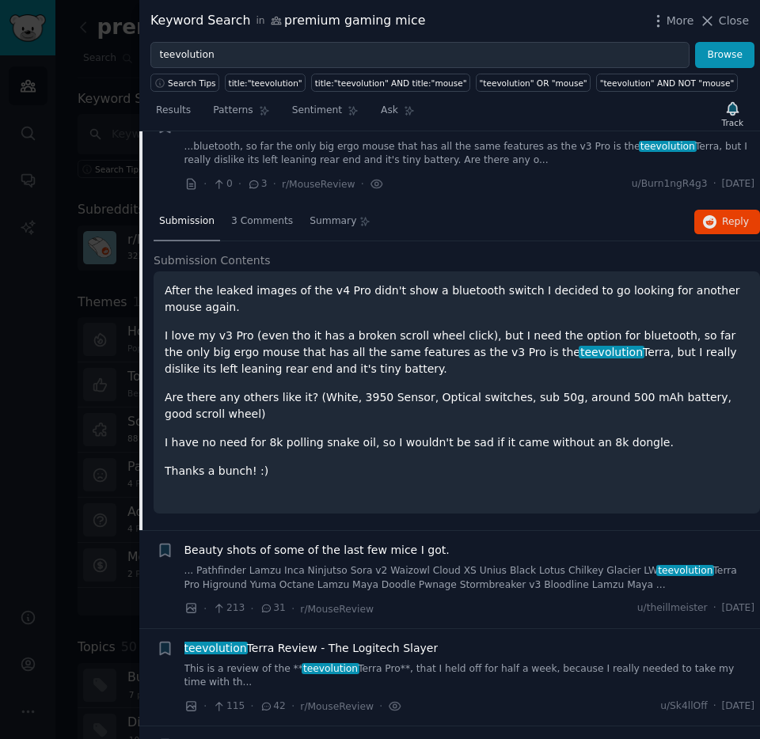
scroll to position [2062, 0]
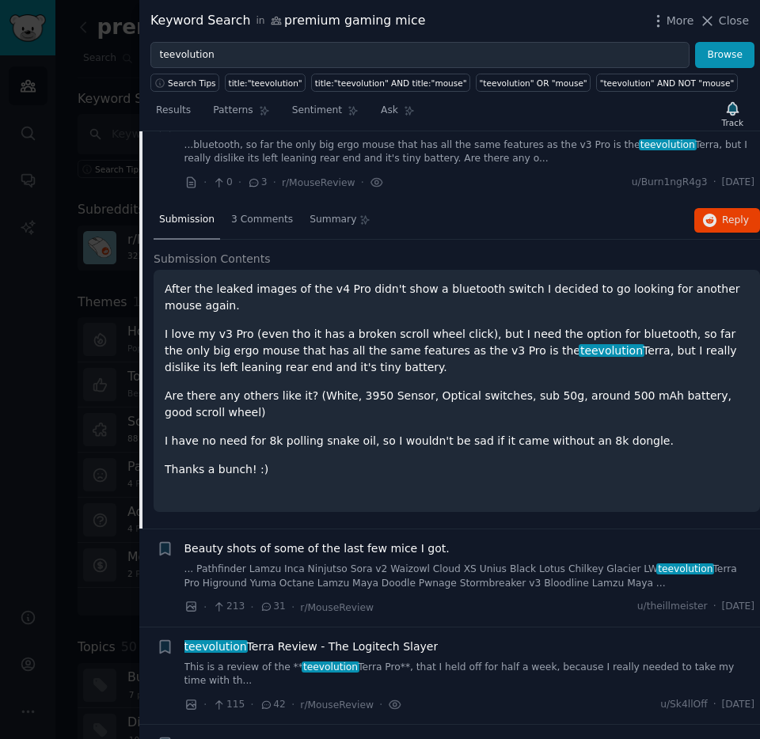
click at [315, 544] on span "Beauty shots of some of the last few mice I got." at bounding box center [316, 548] width 265 height 17
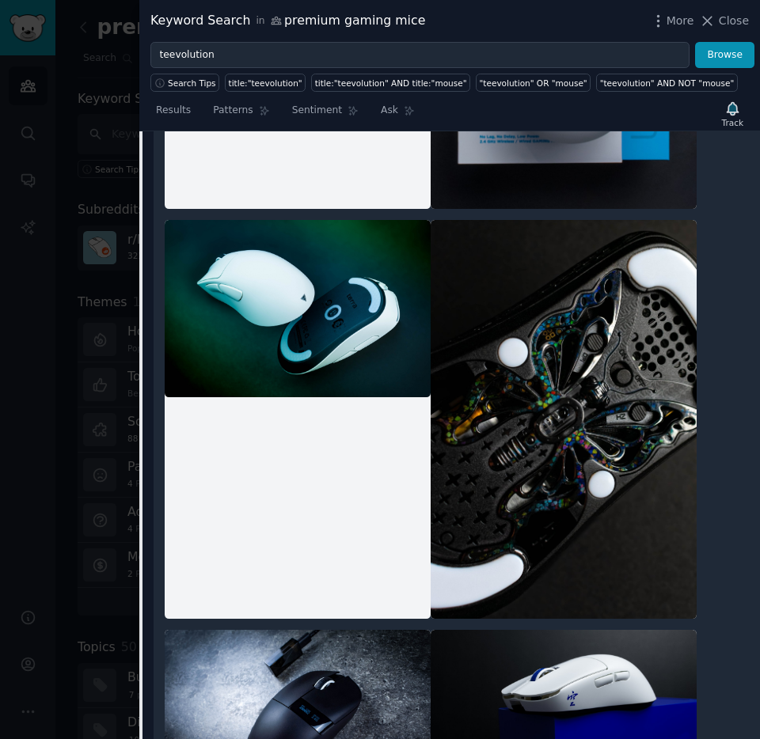
scroll to position [2794, 0]
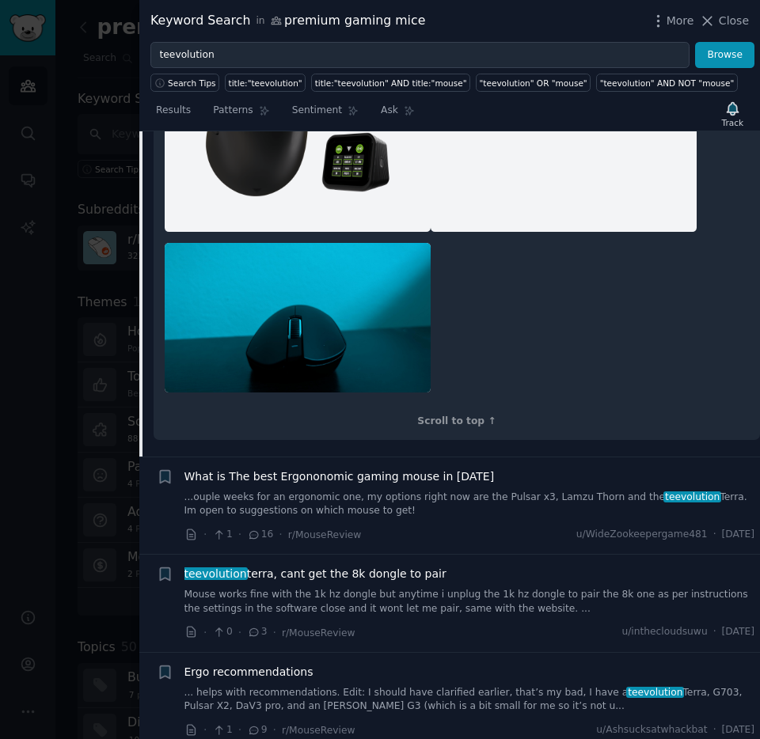
scroll to position [4034, 0]
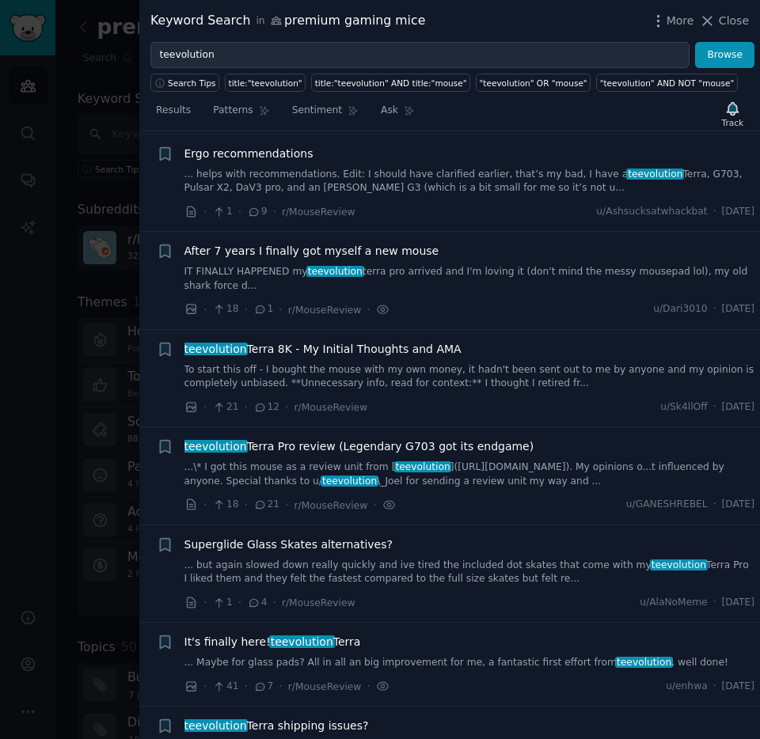
click at [377, 438] on span "teevolution Terra Pro review (Legendary G703 got its endgame)" at bounding box center [359, 446] width 350 height 17
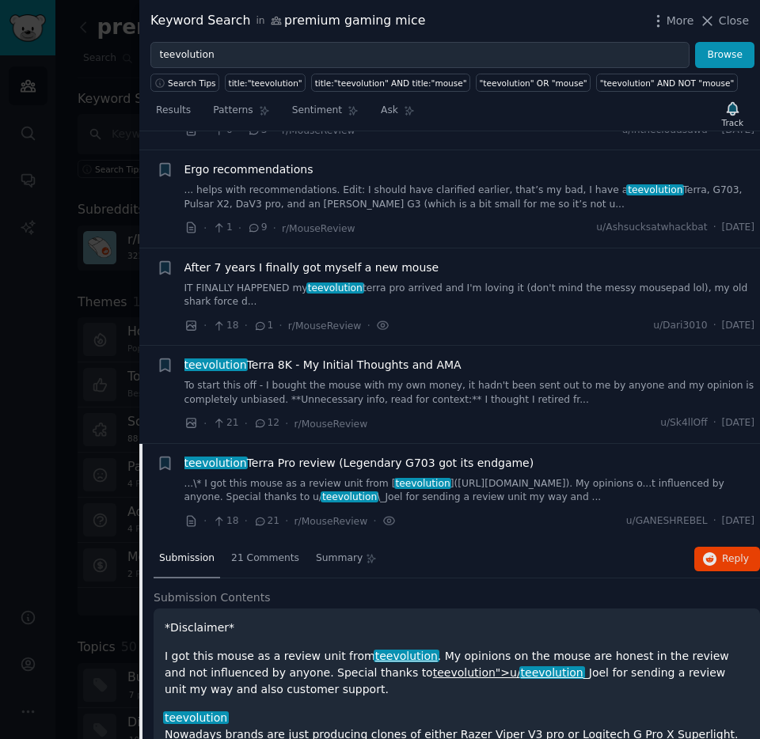
scroll to position [2288, 0]
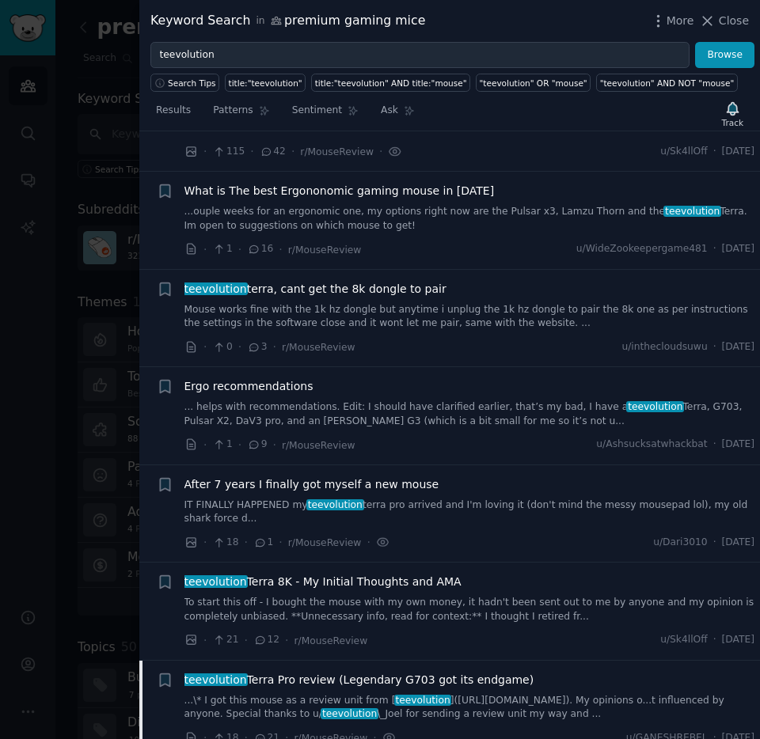
click at [392, 491] on span "After 7 years I finally got myself a new mouse" at bounding box center [311, 484] width 255 height 17
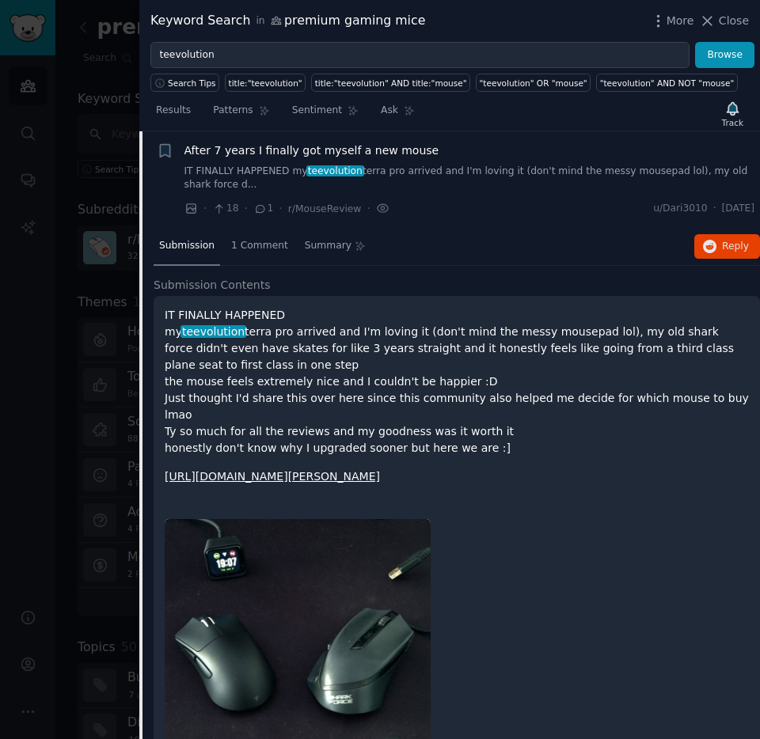
scroll to position [2761, 0]
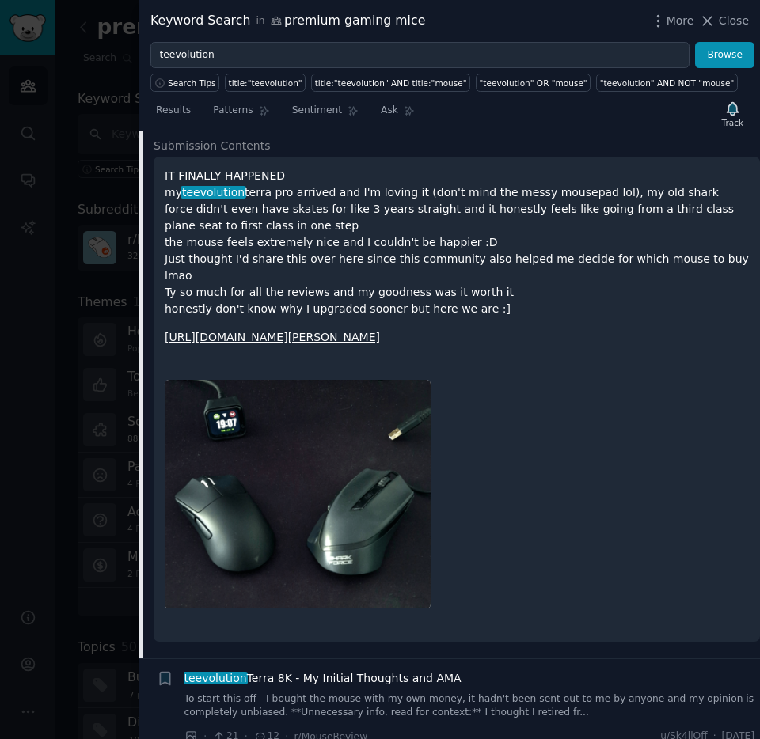
click at [411, 670] on div "teevolution Terra 8K - My Initial Thoughts and AMA To start this off - I bought…" at bounding box center [469, 695] width 570 height 50
click at [397, 670] on span "teevolution Terra 8K - My Initial Thoughts and AMA" at bounding box center [322, 678] width 277 height 17
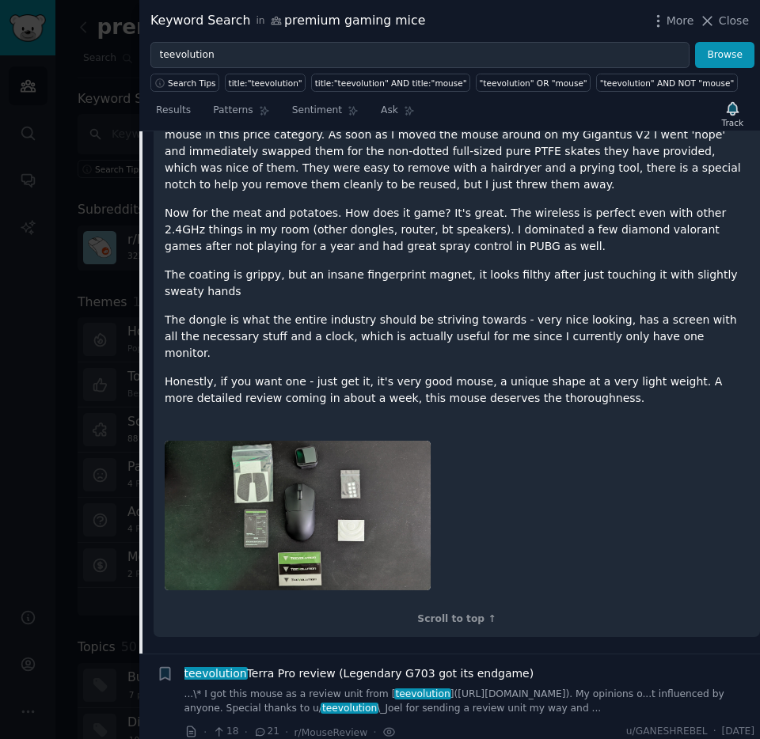
scroll to position [3225, 0]
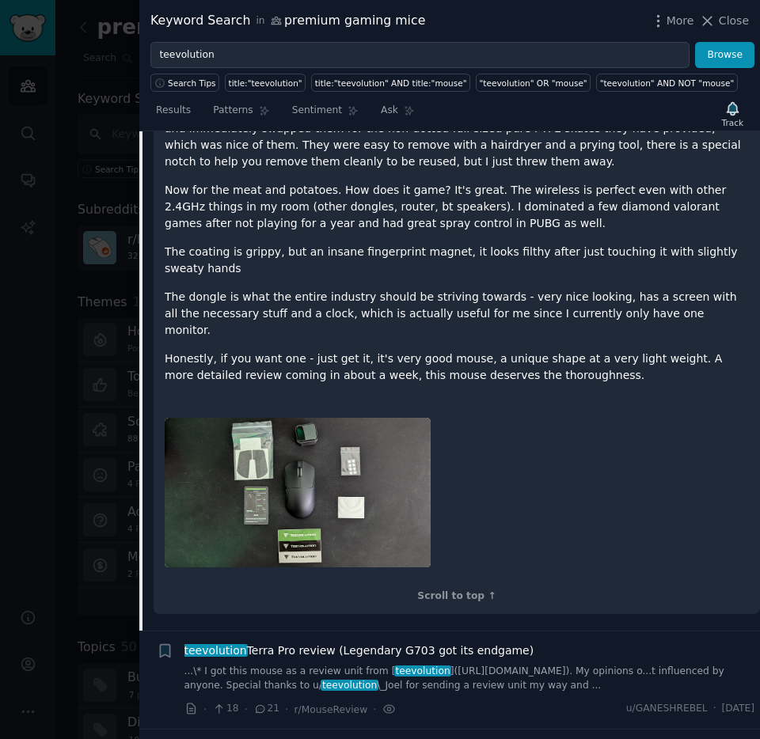
click at [302, 642] on span "teevolution Terra Pro review (Legendary G703 got its endgame)" at bounding box center [359, 650] width 350 height 17
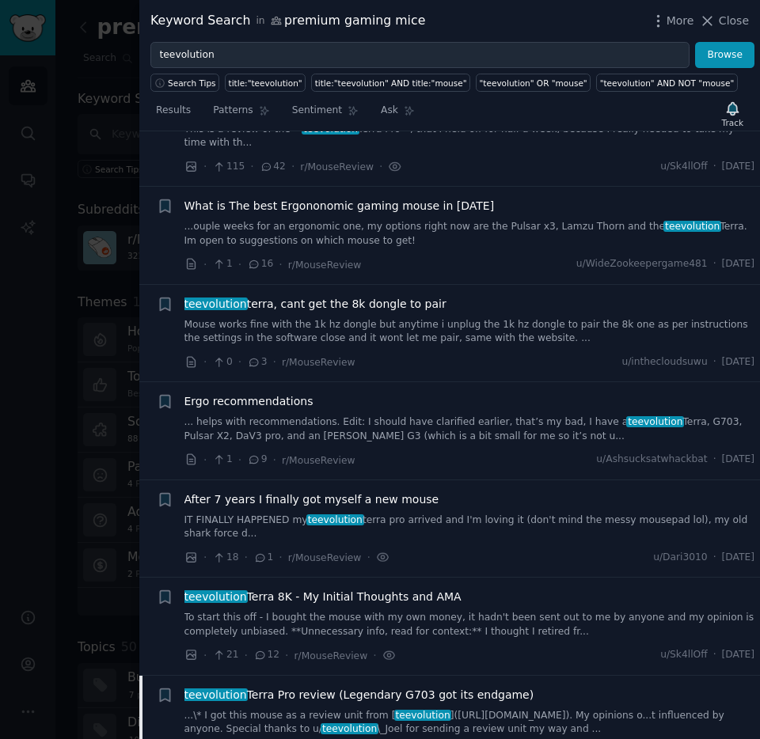
click at [323, 594] on span "teevolution Terra 8K - My Initial Thoughts and AMA" at bounding box center [322, 597] width 277 height 17
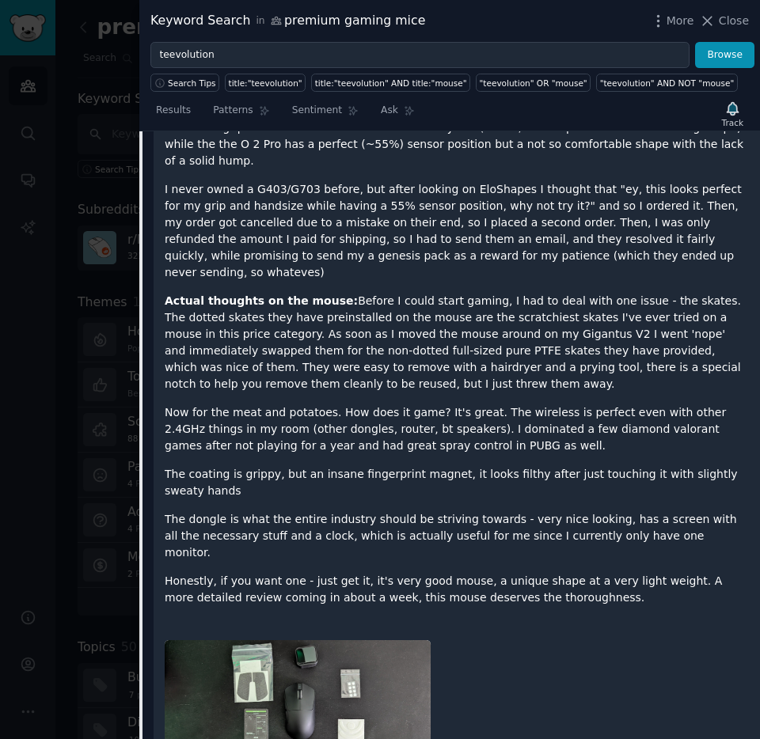
scroll to position [3224, 0]
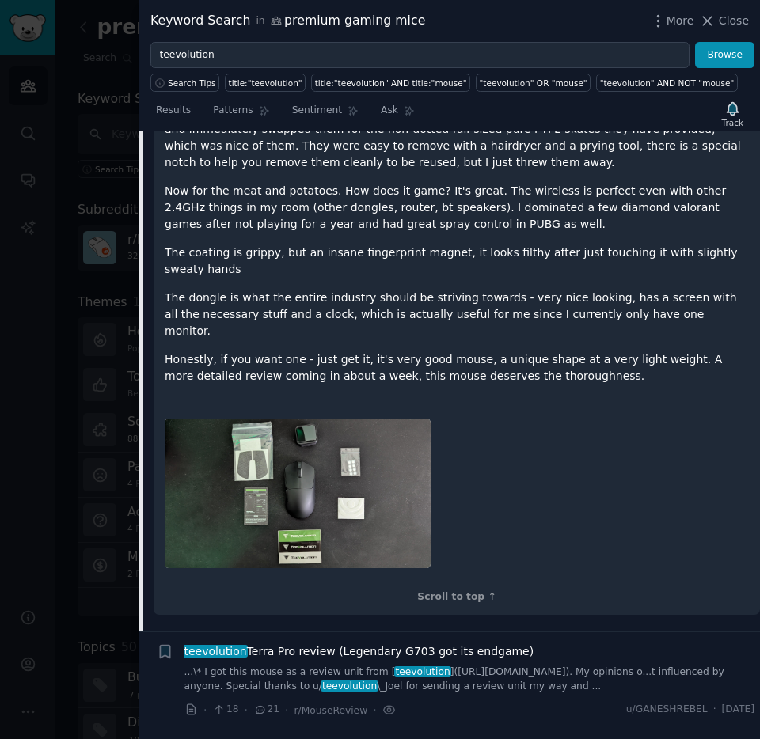
click at [256, 290] on p "The dongle is what the entire industry should be striving towards - very nice l…" at bounding box center [457, 315] width 584 height 50
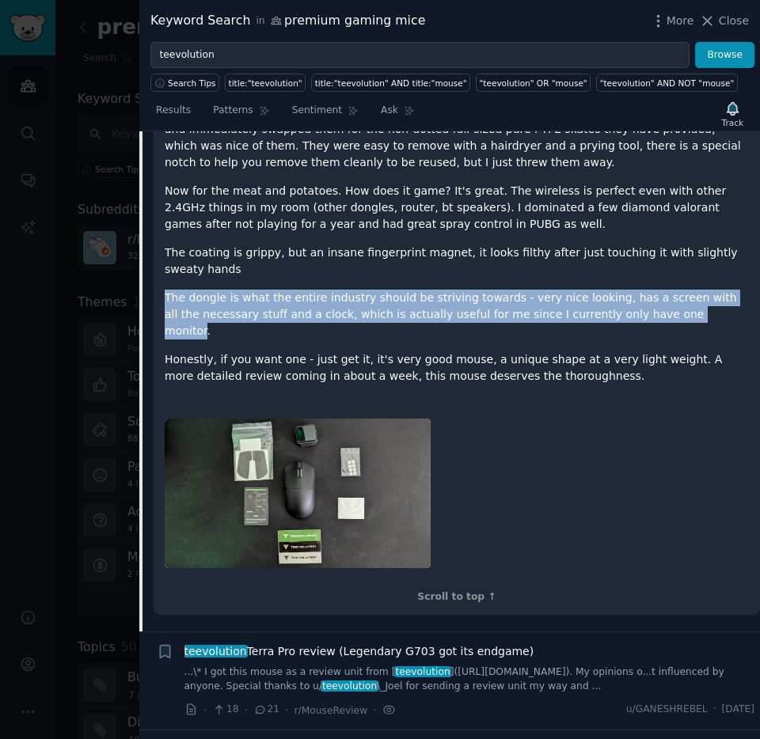
drag, startPoint x: 165, startPoint y: 267, endPoint x: 665, endPoint y: 286, distance: 499.6
click at [665, 290] on p "The dongle is what the entire industry should be striving towards - very nice l…" at bounding box center [457, 315] width 584 height 50
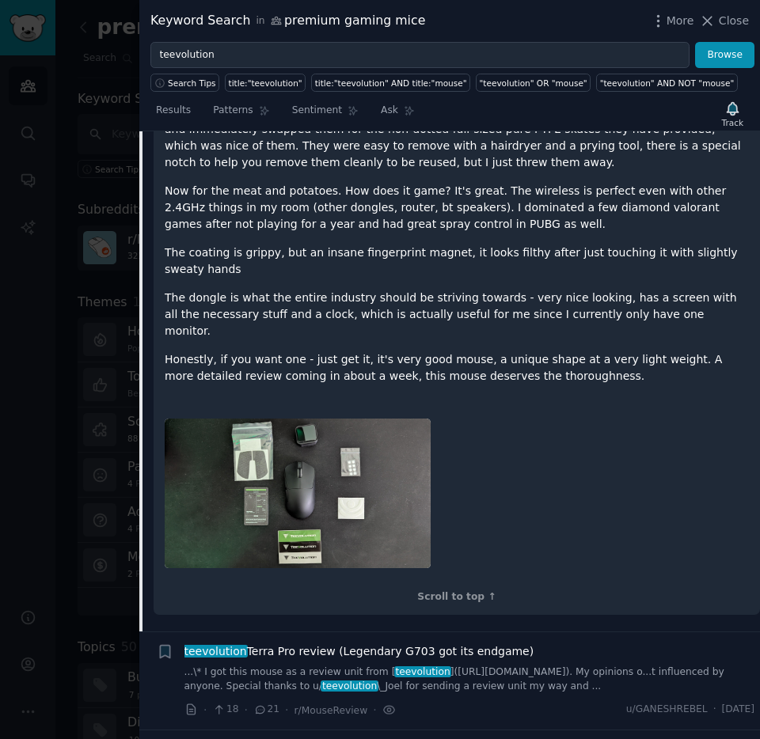
click at [684, 290] on p "The dongle is what the entire industry should be striving towards - very nice l…" at bounding box center [457, 315] width 584 height 50
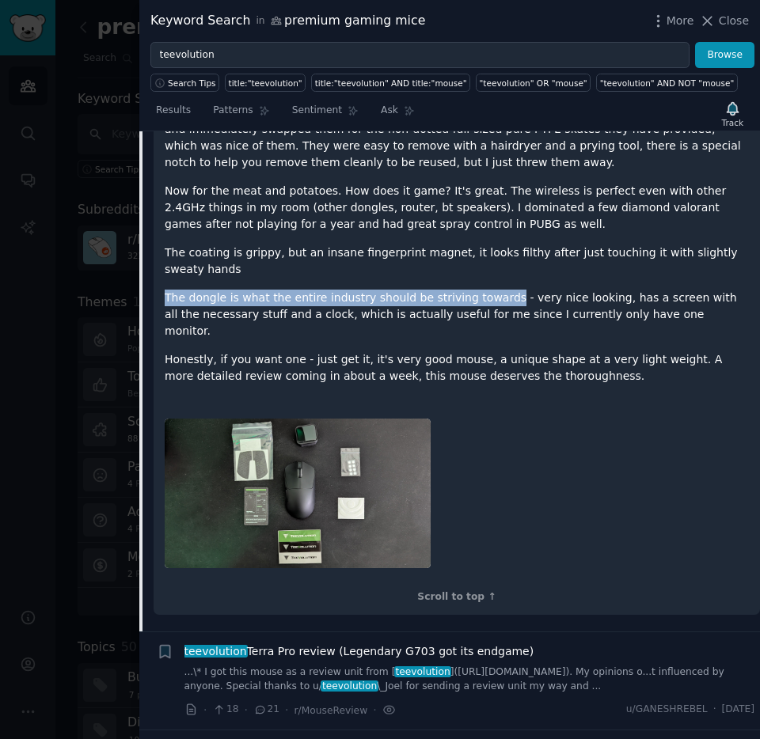
drag, startPoint x: 165, startPoint y: 265, endPoint x: 496, endPoint y: 260, distance: 330.8
click at [495, 290] on p "The dongle is what the entire industry should be striving towards - very nice l…" at bounding box center [457, 315] width 584 height 50
copy p "The dongle is what the entire industry should be striving towards"
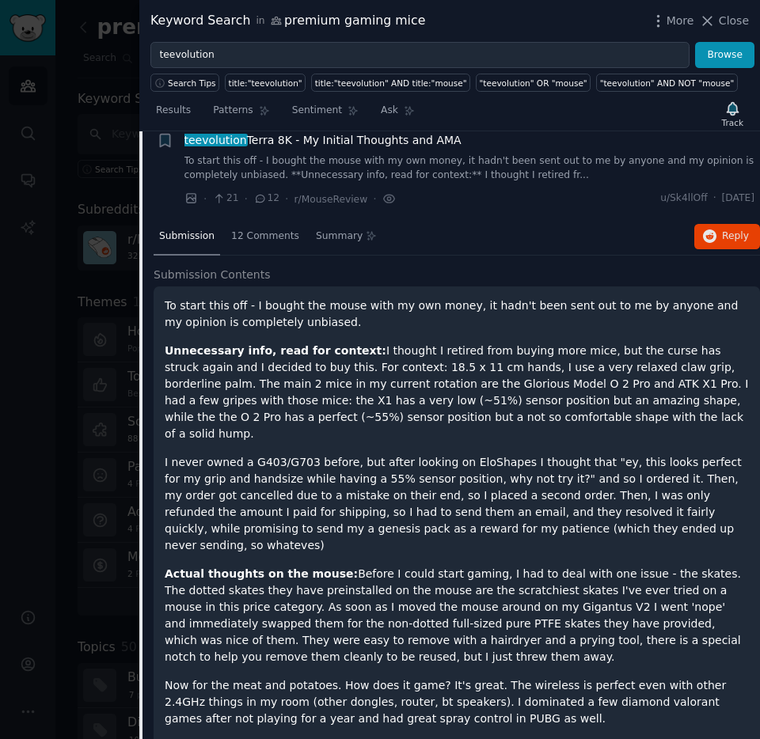
scroll to position [2718, 0]
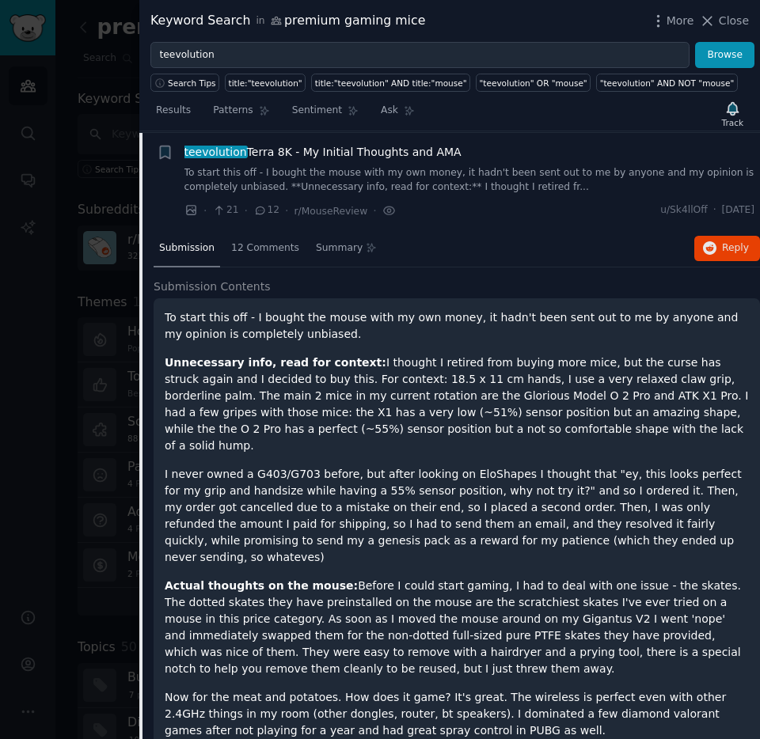
click at [281, 146] on span "teevolution Terra 8K - My Initial Thoughts and AMA" at bounding box center [322, 152] width 277 height 17
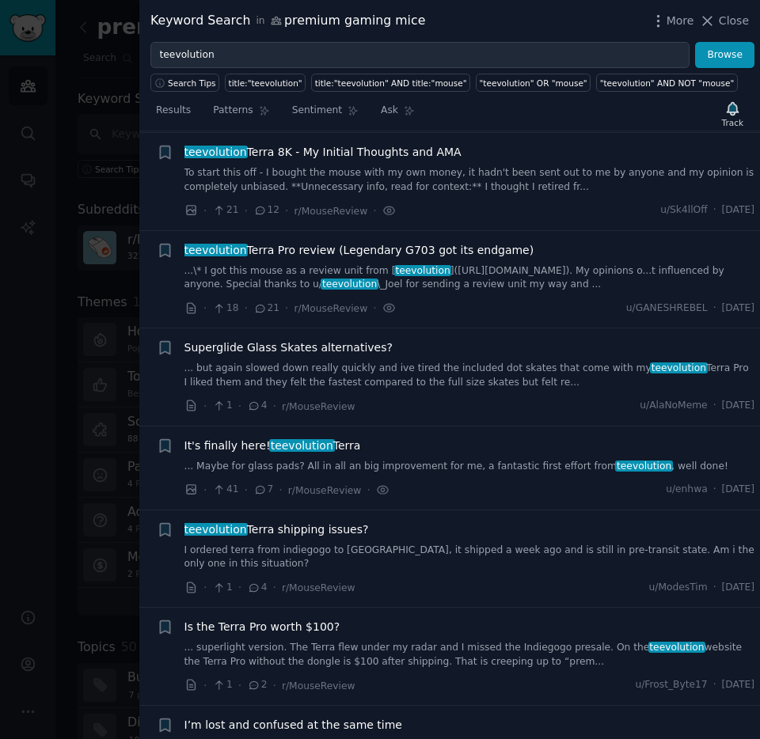
scroll to position [2720, 0]
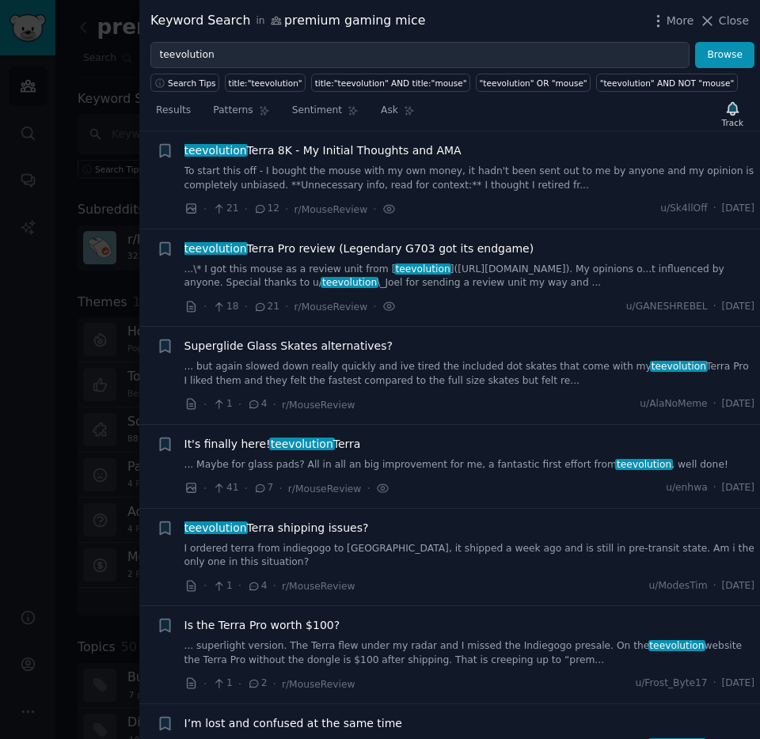
click at [281, 146] on span "teevolution Terra 8K - My Initial Thoughts and AMA" at bounding box center [322, 150] width 277 height 17
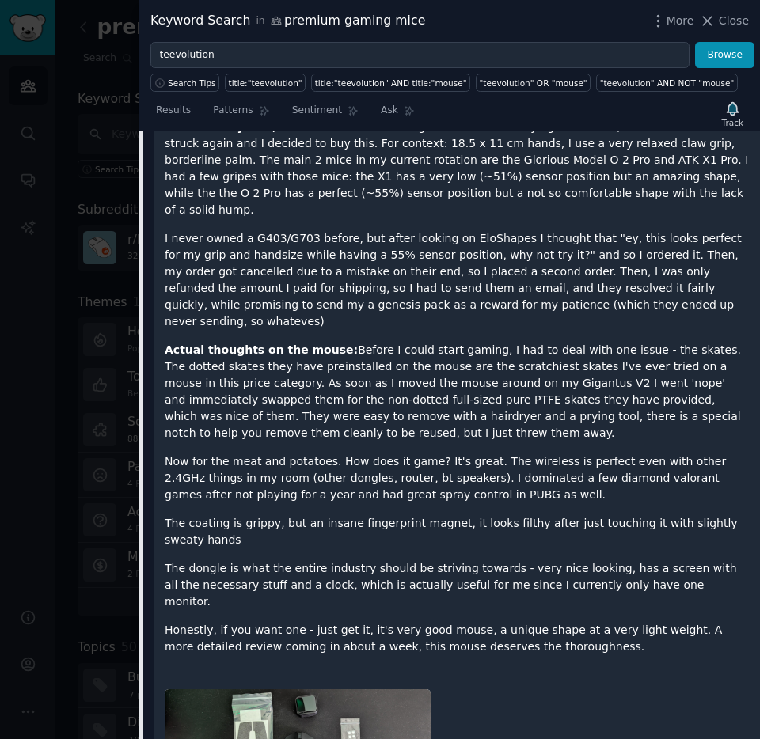
scroll to position [3059, 0]
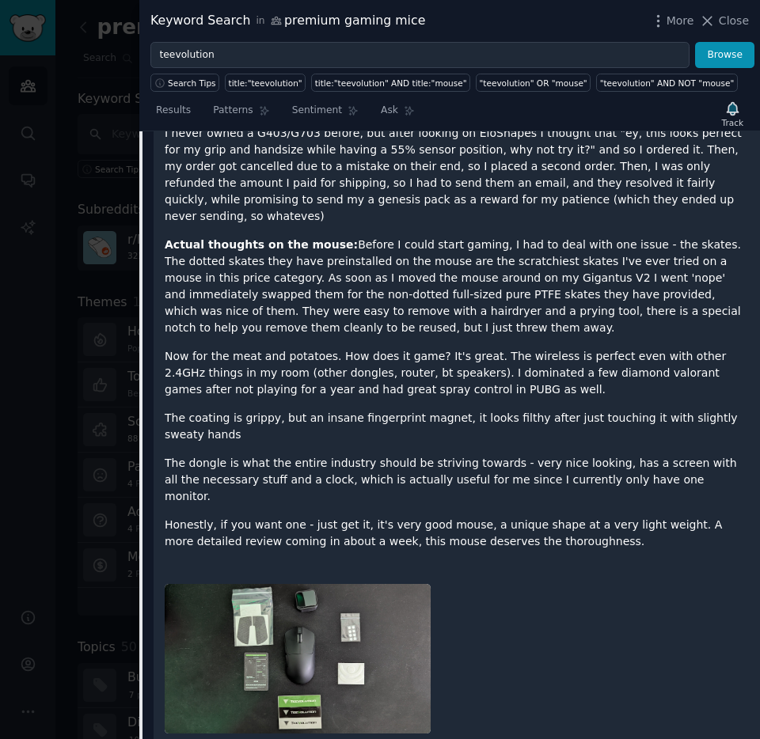
click at [543, 517] on p "Honestly, if you want one - just get it, it's very good mouse, a unique shape a…" at bounding box center [457, 533] width 584 height 33
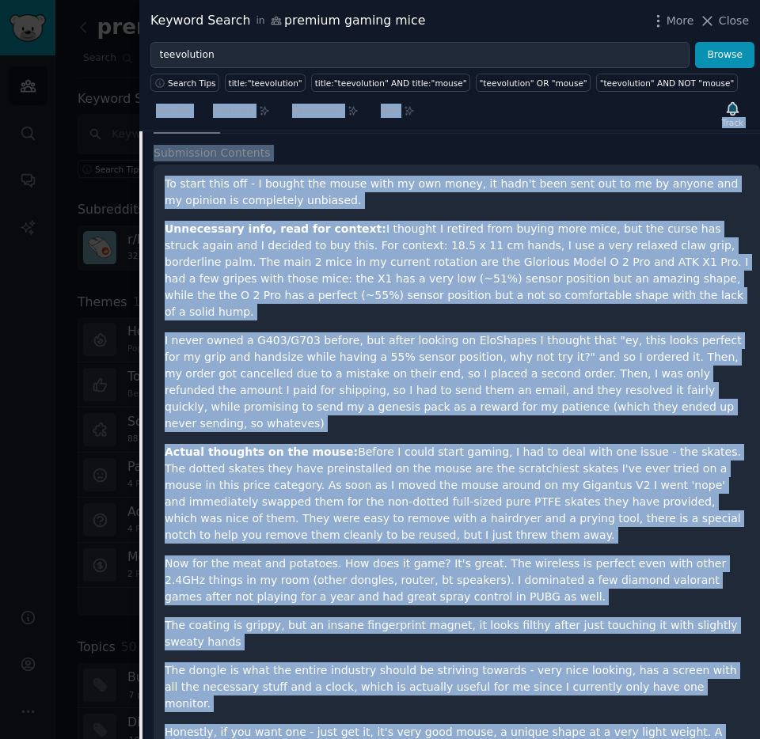
scroll to position [2257, 0]
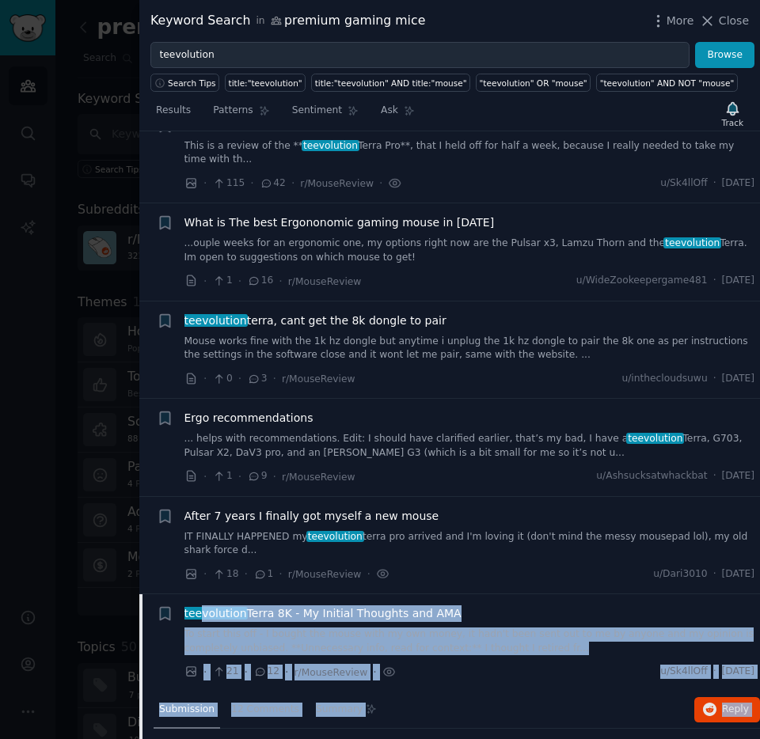
drag, startPoint x: 531, startPoint y: 496, endPoint x: 203, endPoint y: 619, distance: 349.8
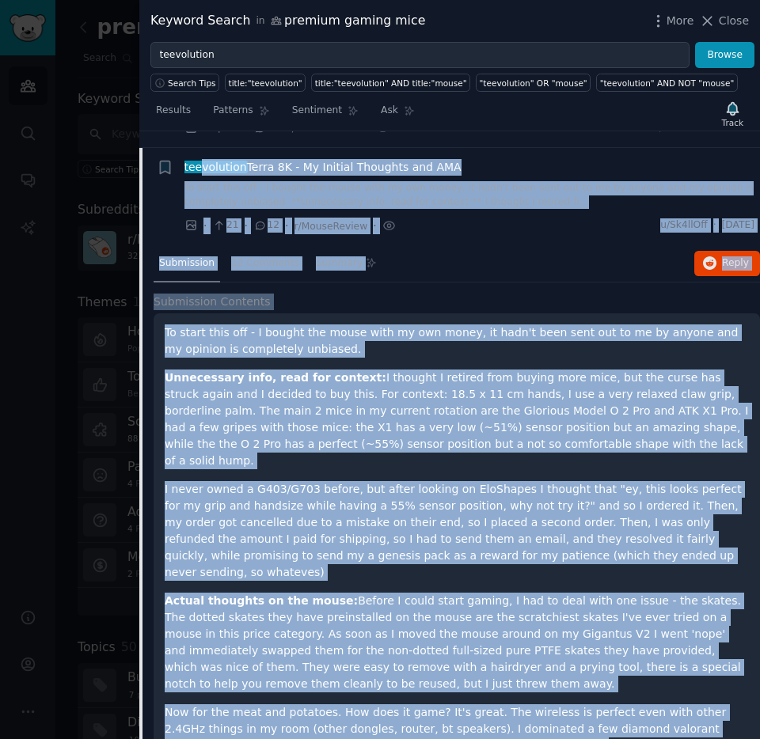
scroll to position [2705, 0]
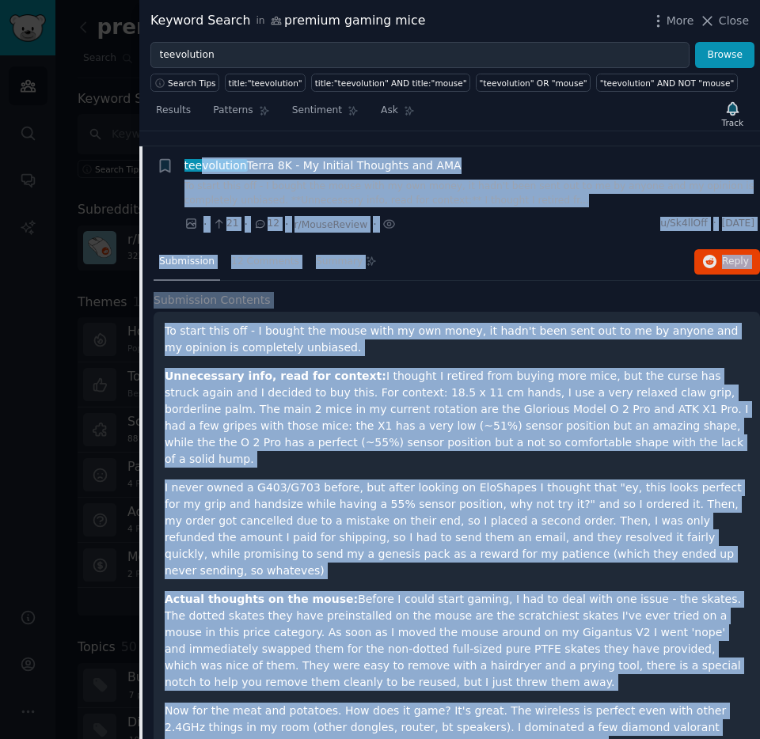
copy div "loremips Dolor 6S - Am Consect Adipisci eli SED Do eiusm temp inc - U labore et…"
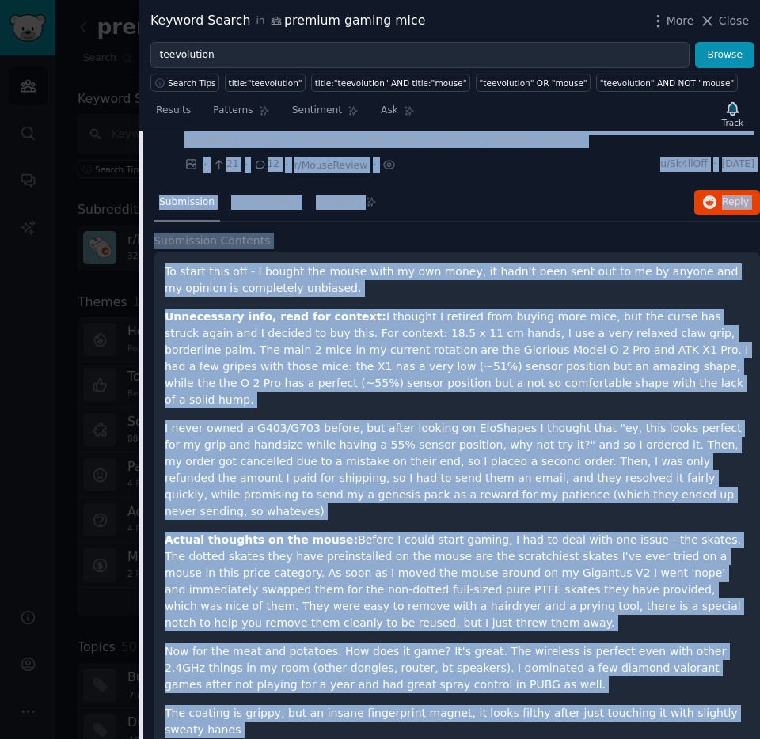
scroll to position [2787, 0]
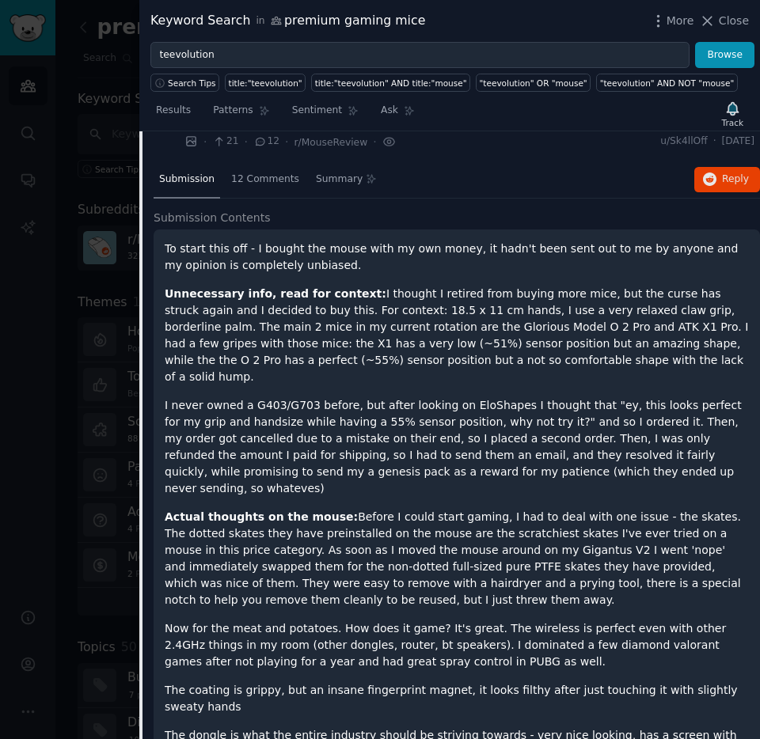
click at [274, 539] on p "Actual thoughts on the mouse: Before I could start gaming, I had to deal with o…" at bounding box center [457, 559] width 584 height 100
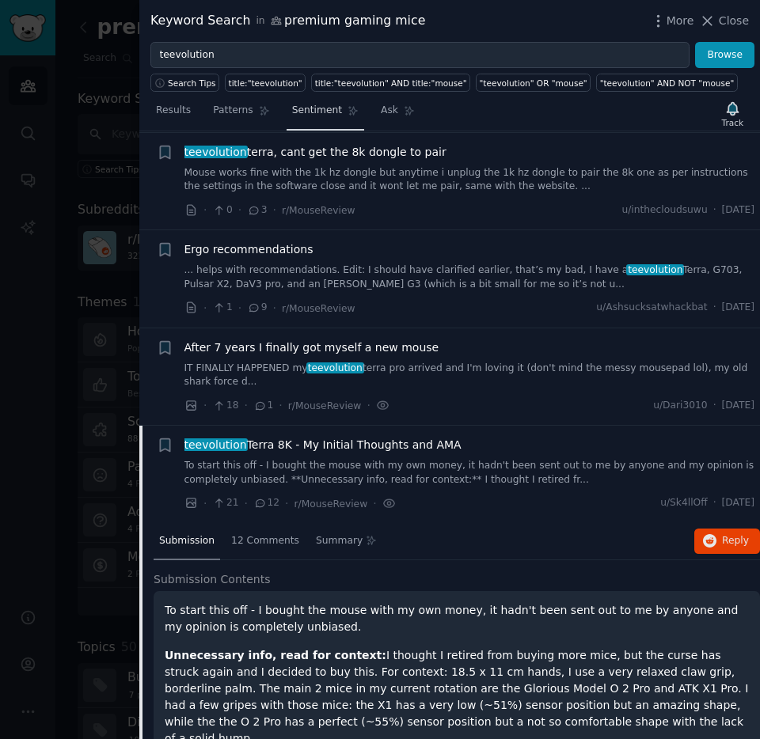
scroll to position [1846, 0]
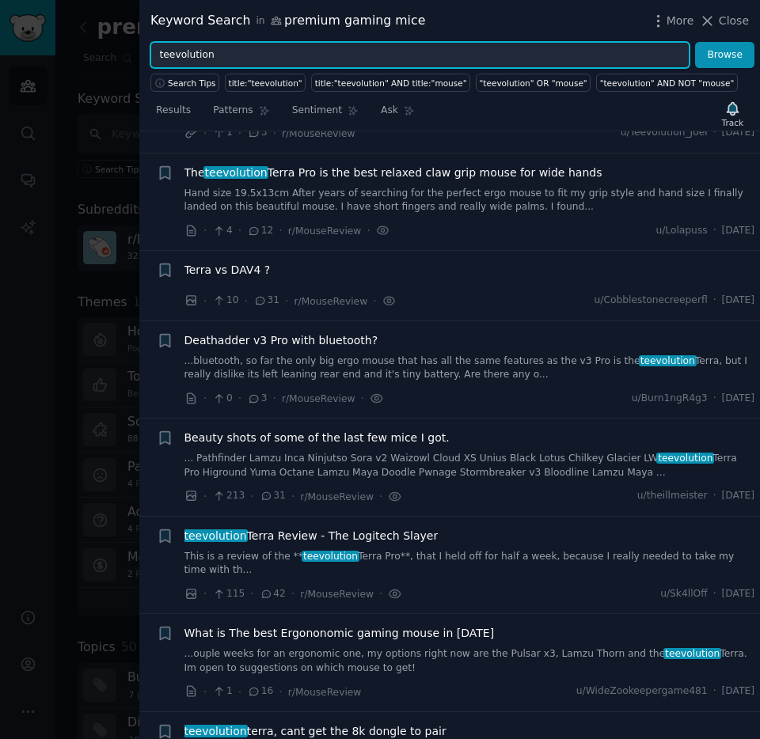
drag, startPoint x: 247, startPoint y: 61, endPoint x: 232, endPoint y: 65, distance: 15.5
click at [145, 58] on div "teevolution Browse" at bounding box center [449, 55] width 620 height 27
click at [234, 64] on input "teevolution" at bounding box center [419, 55] width 539 height 27
